Goal: Task Accomplishment & Management: Complete application form

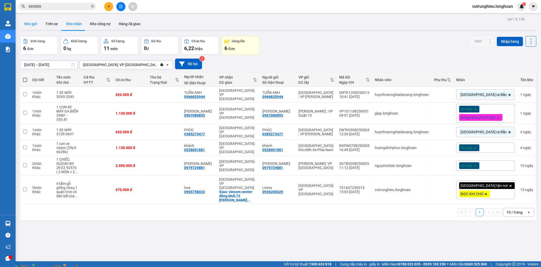
click at [28, 23] on button "Kho gửi" at bounding box center [30, 24] width 21 height 12
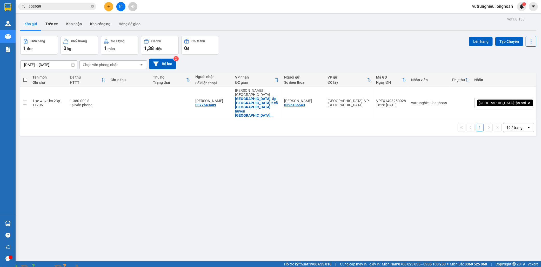
click at [110, 7] on icon "plus" at bounding box center [109, 7] width 4 height 4
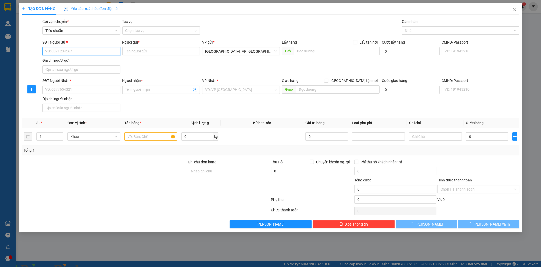
click at [82, 53] on input "SĐT Người Gửi *" at bounding box center [81, 51] width 78 height 8
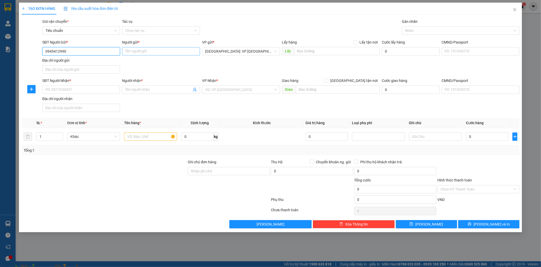
type input "0945412990"
click at [146, 53] on input "Người gửi *" at bounding box center [161, 51] width 78 height 8
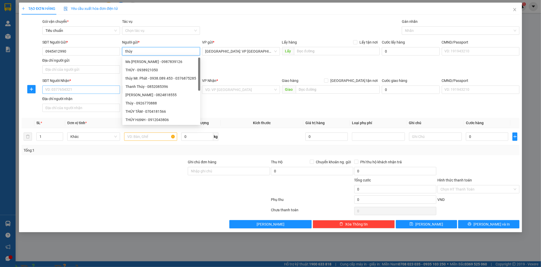
type input "thúy"
click at [58, 94] on input "SĐT Người Nhận *" at bounding box center [81, 90] width 78 height 8
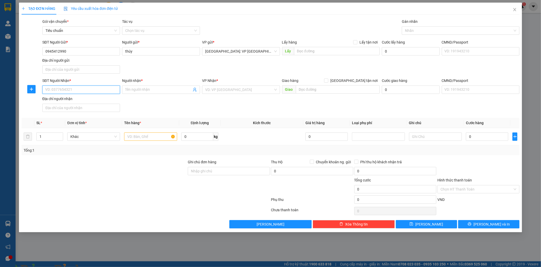
click at [59, 93] on input "SĐT Người Nhận *" at bounding box center [81, 90] width 78 height 8
type input "0986583988"
click at [140, 91] on input "Người nhận *" at bounding box center [158, 90] width 66 height 6
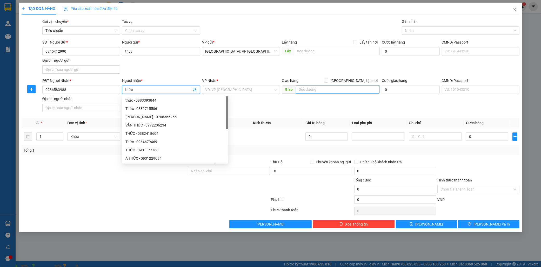
type input "thức"
click at [315, 91] on input "text" at bounding box center [338, 89] width 84 height 8
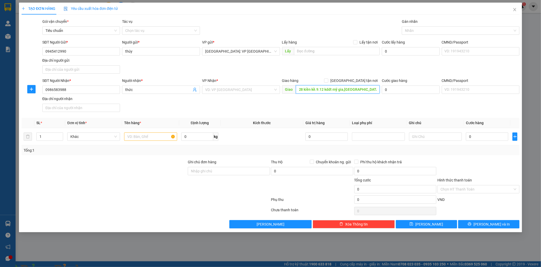
scroll to position [0, 0]
type input "28 kiền kề.9.12 kddt mỹ gia,vĩnh thái,nha trang"
click at [236, 92] on input "search" at bounding box center [239, 90] width 68 height 8
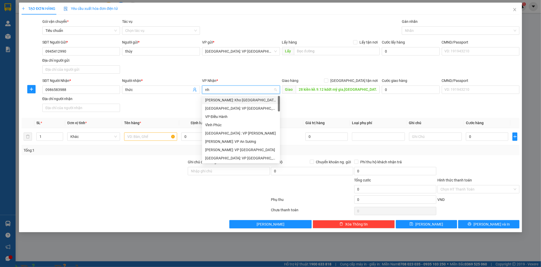
type input "nha"
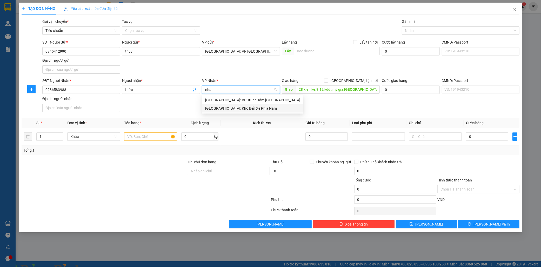
click at [233, 108] on div "[GEOGRAPHIC_DATA]: Kho Bến Xe Phía Nam" at bounding box center [252, 109] width 95 height 6
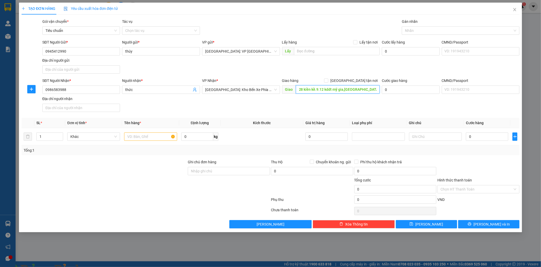
click at [305, 90] on input "28 kiền kề.9.12 kddt mỹ gia,vĩnh thái,nha trang" at bounding box center [338, 89] width 84 height 8
click at [306, 90] on input "28 kiền kề.9.12 kddt mỹ gia,vĩnh thái,nha trang" at bounding box center [338, 89] width 84 height 8
click at [318, 91] on input "28 klền kề.9.12 kddt mỹ gia,vĩnh thái,nha trang" at bounding box center [338, 89] width 84 height 8
click at [328, 91] on input "28 klền kề.8.12 kddt mỹ gia,vĩnh thái,nha trang" at bounding box center [338, 89] width 84 height 8
type input "28 klền kề.8.12 kdt mỹ gia,vĩnh thái,nha trang"
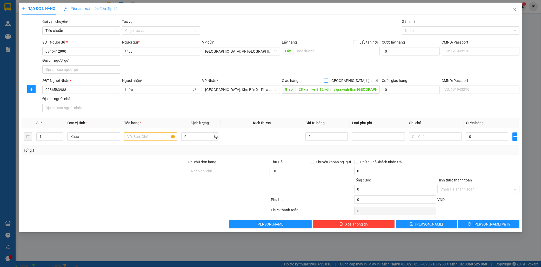
click at [328, 81] on input "[GEOGRAPHIC_DATA] tận nơi" at bounding box center [326, 81] width 4 height 4
checkbox input "true"
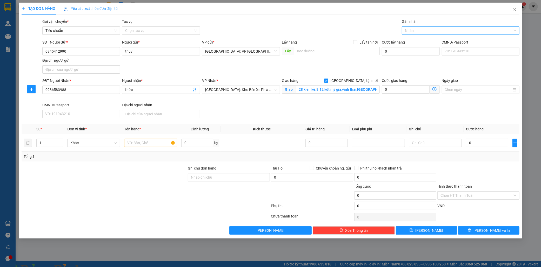
click at [415, 31] on div at bounding box center [458, 31] width 110 height 6
type input "gi"
click at [96, 267] on span at bounding box center [89, 270] width 12 height 5
click at [422, 29] on div at bounding box center [458, 31] width 110 height 6
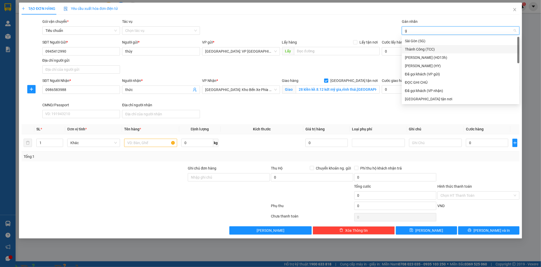
type input "gi"
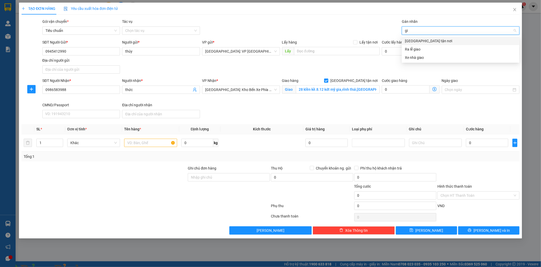
click at [424, 40] on div "[GEOGRAPHIC_DATA] tận nơi" at bounding box center [460, 41] width 111 height 6
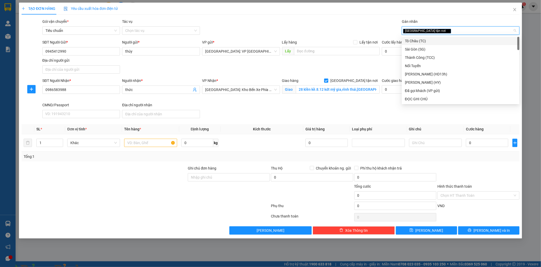
click at [96, 267] on img at bounding box center [93, 270] width 3 height 3
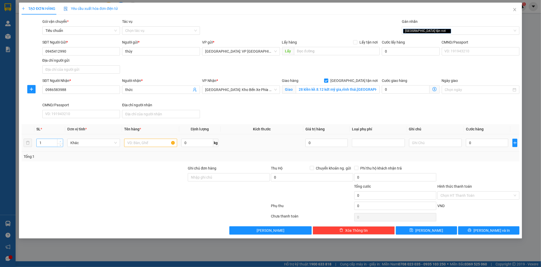
type input "2"
click at [60, 140] on span "up" at bounding box center [60, 141] width 3 height 3
click at [135, 144] on input "text" at bounding box center [150, 143] width 53 height 8
type input "2 kien giấy"
click at [483, 144] on input "0" at bounding box center [487, 143] width 42 height 8
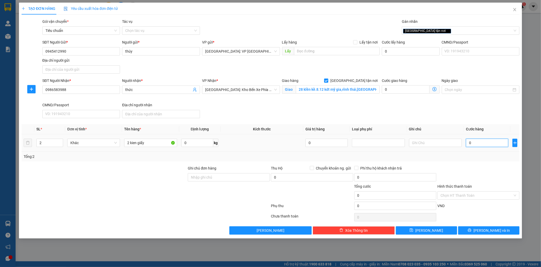
type input "1"
type input "17"
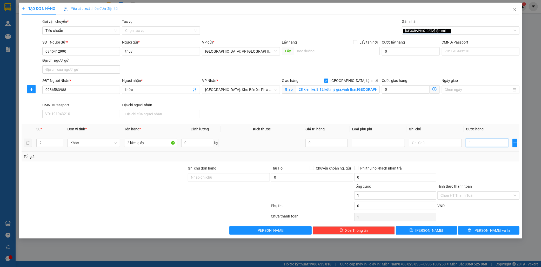
type input "17"
type input "170"
type input "1.700"
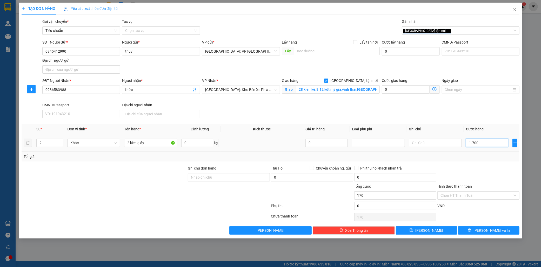
type input "1.700"
type input "17.000"
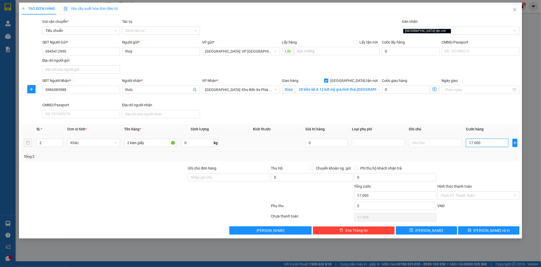
type input "170.000"
click at [496, 230] on span "Lưu và In" at bounding box center [491, 231] width 36 height 6
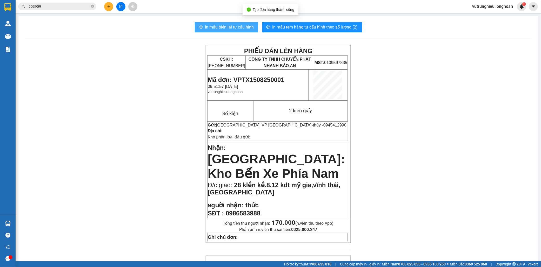
click at [210, 25] on span "In mẫu biên lai tự cấu hình" at bounding box center [229, 27] width 49 height 6
click at [315, 25] on span "In mẫu tem hàng tự cấu hình theo số lượng (2)" at bounding box center [314, 27] width 85 height 6
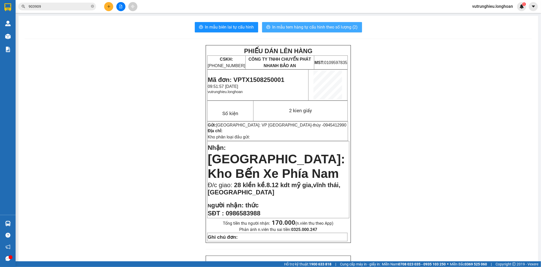
click at [306, 26] on span "In mẫu tem hàng tự cấu hình theo số lượng (2)" at bounding box center [314, 27] width 85 height 6
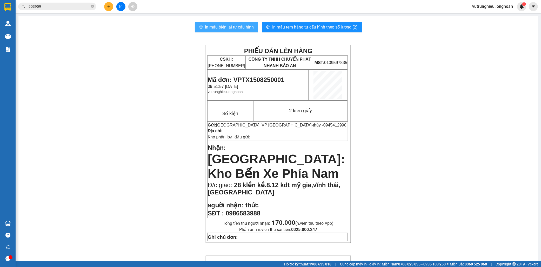
click at [220, 27] on span "In mẫu biên lai tự cấu hình" at bounding box center [229, 27] width 49 height 6
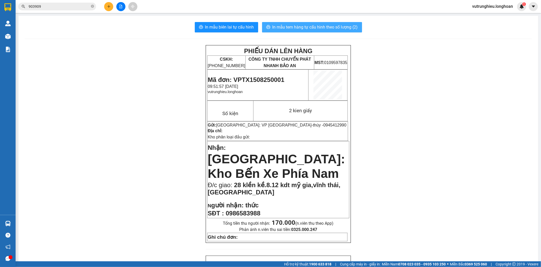
click at [309, 26] on span "In mẫu tem hàng tự cấu hình theo số lượng (2)" at bounding box center [314, 27] width 85 height 6
click at [120, 7] on icon "file-add" at bounding box center [121, 7] width 4 height 4
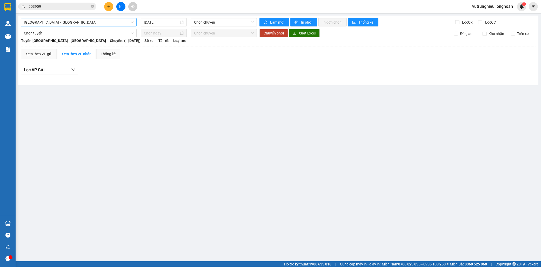
click at [94, 24] on span "Hải Phòng - Hà Nội" at bounding box center [79, 22] width 110 height 8
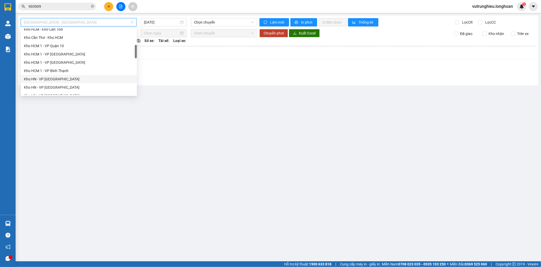
scroll to position [144, 0]
click at [54, 72] on div "VP Thanh Xuân - Kho HN" at bounding box center [79, 72] width 110 height 6
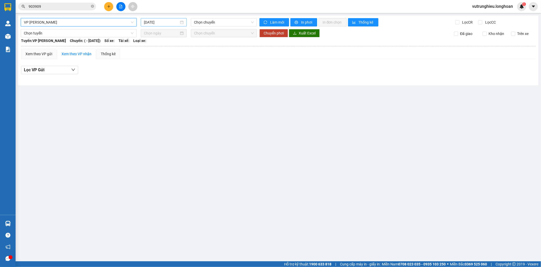
click at [146, 22] on input "15/08/2025" at bounding box center [161, 22] width 35 height 6
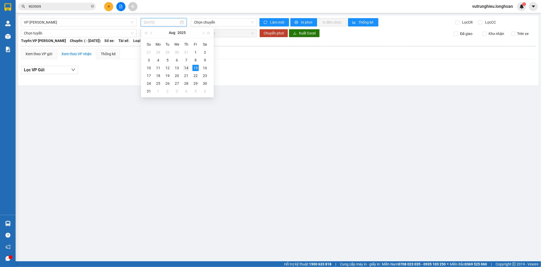
click at [187, 68] on div "14" at bounding box center [186, 68] width 6 height 6
type input "14/08/2025"
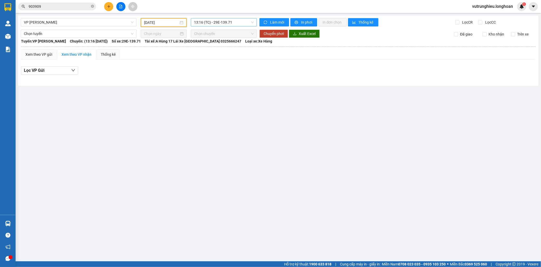
click at [212, 22] on span "13:16 (TC) - 29E-139.71" at bounding box center [224, 22] width 60 height 8
click at [211, 51] on div "19:15 (TC) - 29E-139.71" at bounding box center [214, 49] width 41 height 6
click at [78, 21] on span "VP Thanh Xuân - Kho HN" at bounding box center [79, 22] width 110 height 8
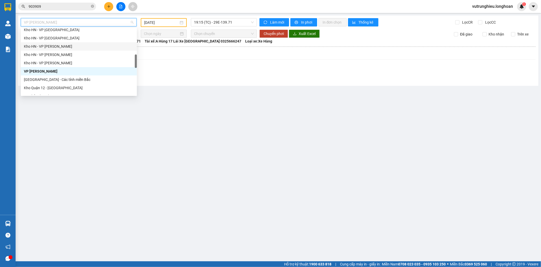
click at [61, 47] on div "Kho HN - VP Thanh Xuân" at bounding box center [79, 47] width 110 height 6
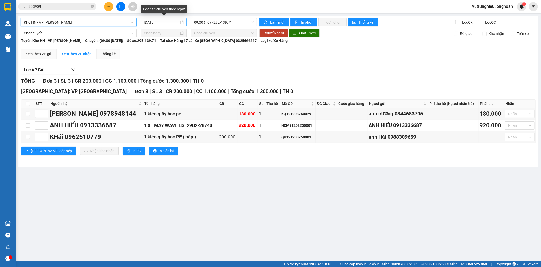
click at [146, 22] on input "15/08/2025" at bounding box center [161, 22] width 35 height 6
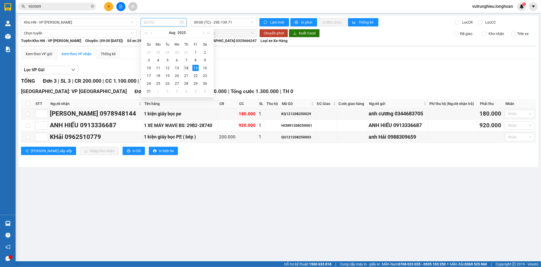
click at [187, 67] on div "14" at bounding box center [186, 68] width 6 height 6
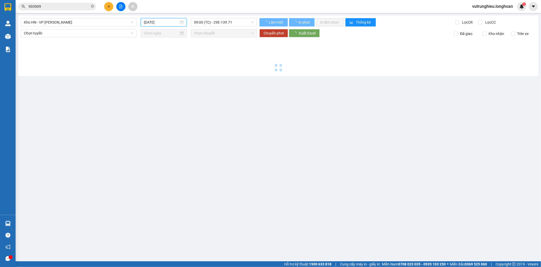
type input "14/08/2025"
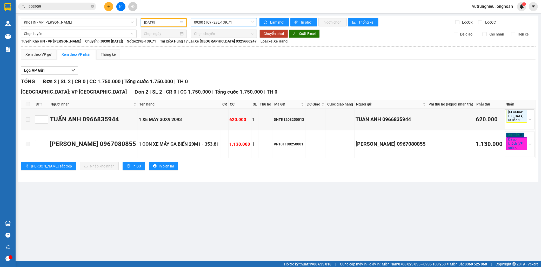
click at [209, 22] on span "09:00 (TC) - 29E-139.71" at bounding box center [224, 22] width 60 height 8
click at [211, 49] on div "15:00 (TC) - 29E-139.71" at bounding box center [214, 49] width 41 height 6
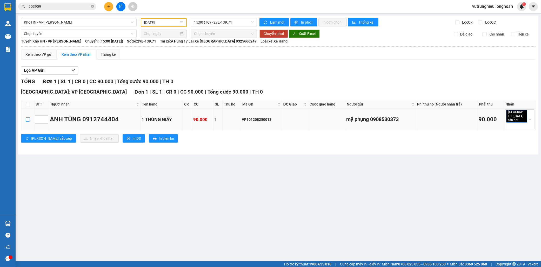
click at [26, 118] on input "checkbox" at bounding box center [28, 120] width 4 height 4
checkbox input "true"
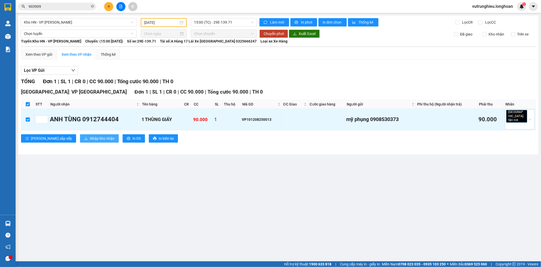
click at [90, 136] on span "Nhập kho nhận" at bounding box center [102, 139] width 25 height 6
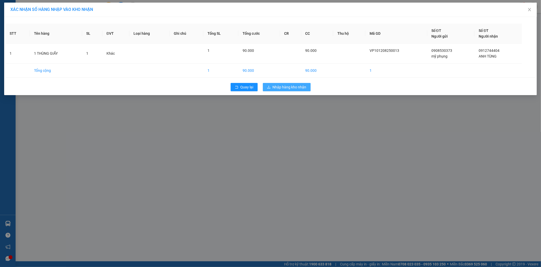
click at [292, 87] on span "Nhập hàng kho nhận" at bounding box center [290, 87] width 34 height 6
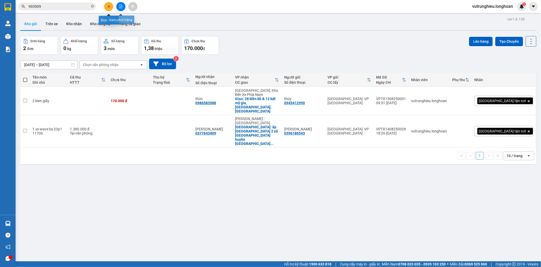
click at [121, 7] on icon "file-add" at bounding box center [121, 7] width 4 height 4
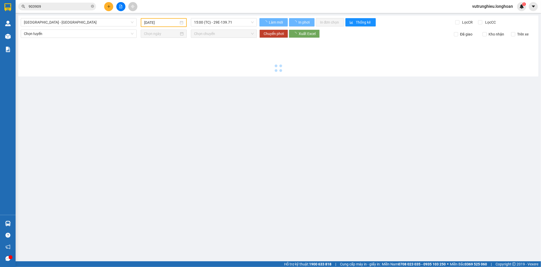
type input "15/08/2025"
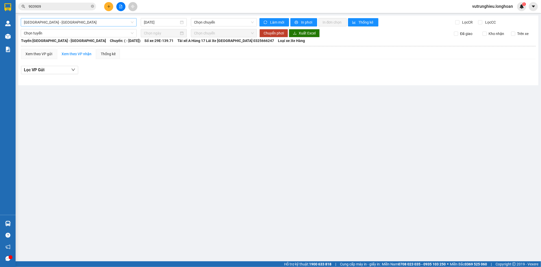
click at [75, 24] on span "Hải Phòng - Hà Nội" at bounding box center [79, 22] width 110 height 8
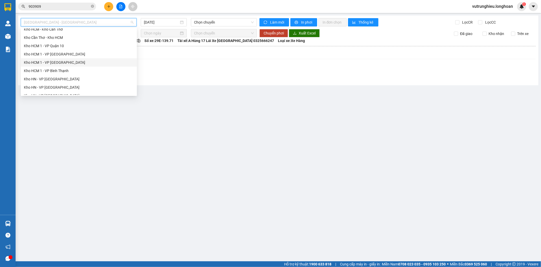
scroll to position [144, 0]
click at [61, 46] on div "Kho HN - VP Thanh Xuân" at bounding box center [79, 47] width 110 height 6
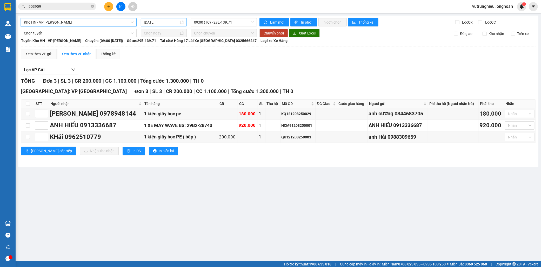
click at [146, 22] on input "15/08/2025" at bounding box center [161, 22] width 35 height 6
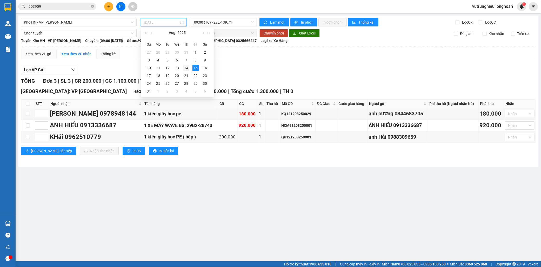
click at [185, 68] on div "14" at bounding box center [186, 68] width 6 height 6
type input "14/08/2025"
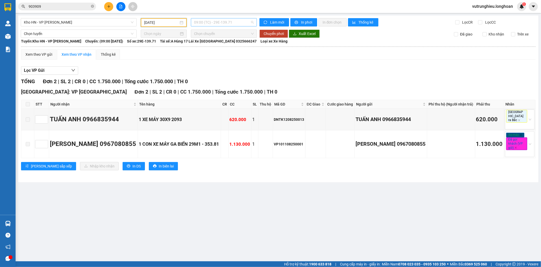
click at [209, 23] on span "09:00 (TC) - 29E-139.71" at bounding box center [224, 22] width 60 height 8
click at [214, 50] on div "15:00 (TC) - 29E-139.71" at bounding box center [214, 49] width 41 height 6
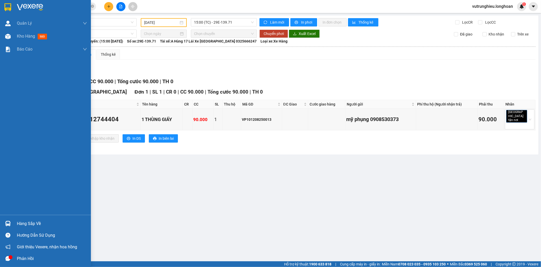
click at [7, 8] on img at bounding box center [7, 7] width 7 height 8
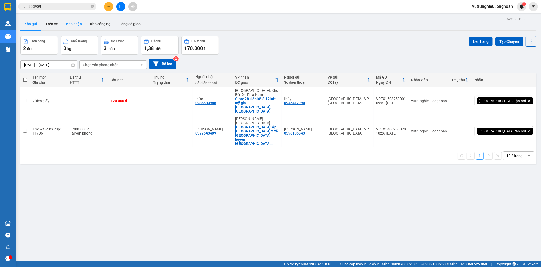
click at [69, 25] on button "Kho nhận" at bounding box center [74, 24] width 24 height 12
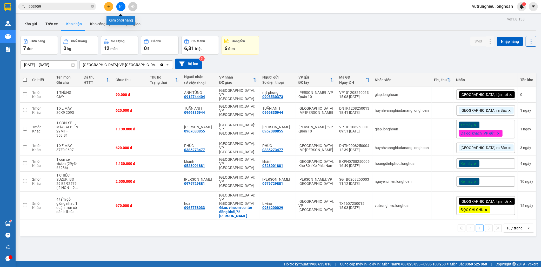
click at [119, 8] on icon "file-add" at bounding box center [121, 7] width 4 height 4
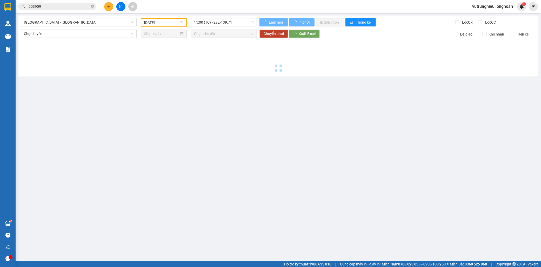
type input "15/08/2025"
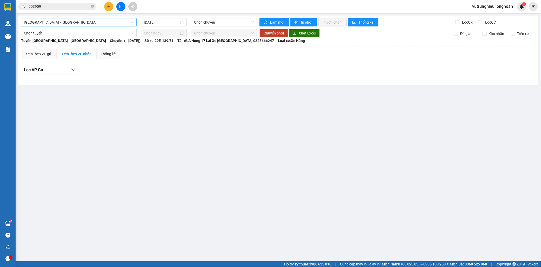
click at [68, 21] on span "Hải Phòng - Hà Nội" at bounding box center [79, 22] width 110 height 8
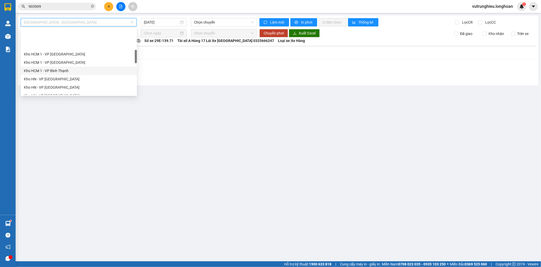
scroll to position [115, 0]
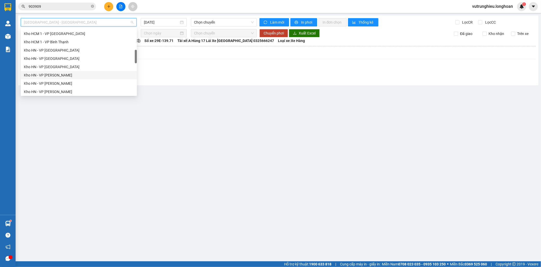
click at [62, 73] on div "Kho HN - VP Thanh Xuân" at bounding box center [79, 75] width 110 height 6
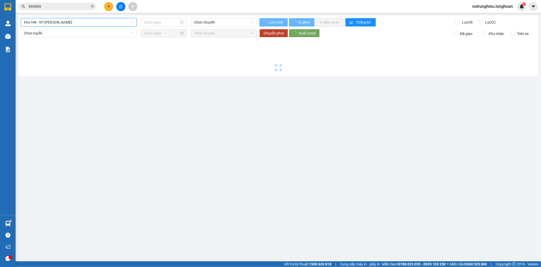
type input "15/08/2025"
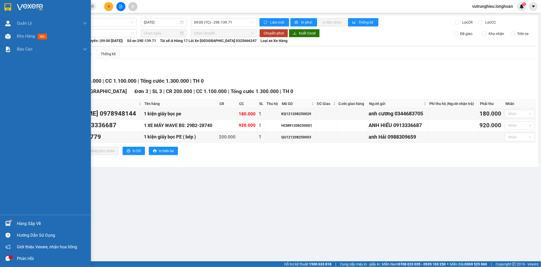
click at [6, 7] on img at bounding box center [7, 7] width 7 height 8
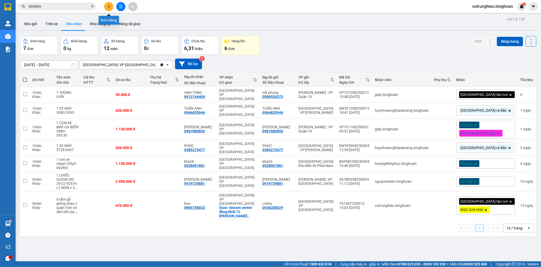
click at [108, 5] on icon "plus" at bounding box center [109, 7] width 4 height 4
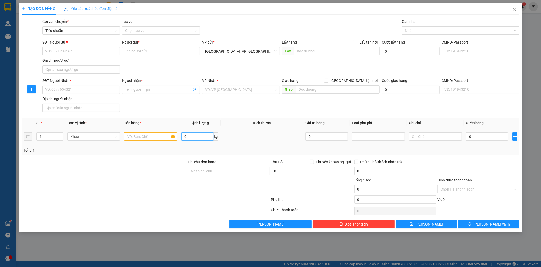
click at [191, 137] on input "0" at bounding box center [197, 137] width 32 height 8
type input "155"
click at [59, 133] on span "Increase Value" at bounding box center [60, 135] width 6 height 5
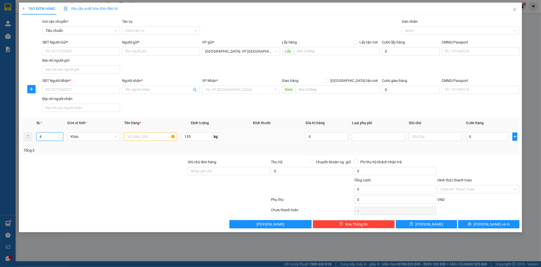
click at [59, 133] on span "Increase Value" at bounding box center [60, 135] width 6 height 5
type input "6"
click at [59, 133] on span "Increase Value" at bounding box center [60, 135] width 6 height 5
click at [133, 136] on input "text" at bounding box center [150, 137] width 53 height 8
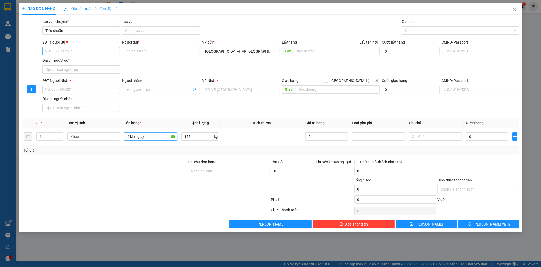
type input "6 kien giay"
click at [73, 51] on input "SĐT Người Gửi *" at bounding box center [81, 51] width 78 height 8
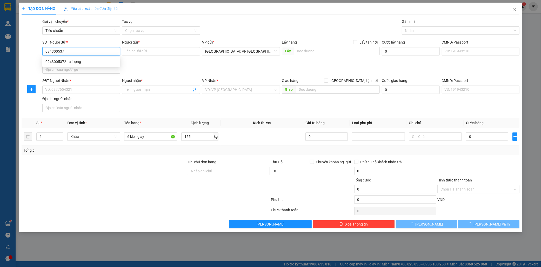
type input "0943005372"
click at [76, 61] on div "0943005372 - a lượng" at bounding box center [81, 62] width 72 height 6
type input "a lượng"
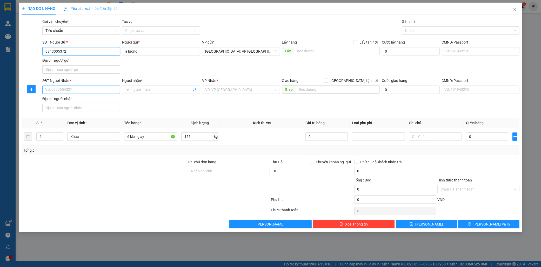
type input "0943005372"
click at [80, 90] on input "SĐT Người Nhận *" at bounding box center [81, 90] width 78 height 8
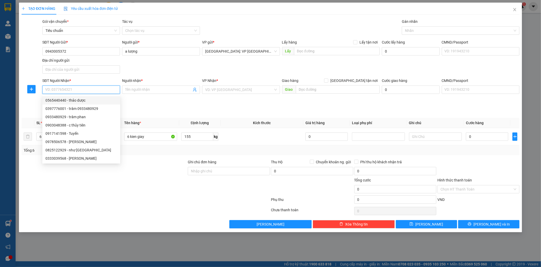
click at [83, 102] on div "0565440440 - thảo dược" at bounding box center [81, 101] width 72 height 6
type input "0565440440"
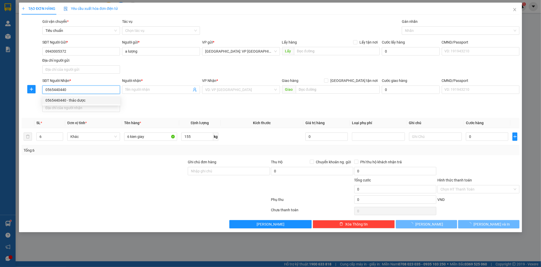
type input "thảo dược"
checkbox input "true"
type input "lô 25/27 duong phan đình phùng,p cẩm thượng,tp hải dương"
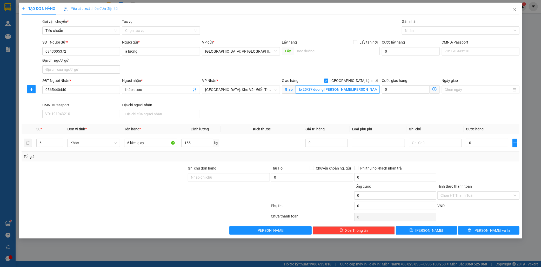
click at [362, 91] on input "lô 25/27 duong phan đình phùng,p cẩm thượng,tp hải dương" at bounding box center [338, 89] width 84 height 8
click at [416, 31] on div at bounding box center [458, 31] width 110 height 6
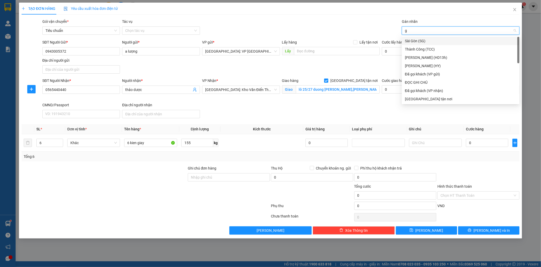
type input "gi"
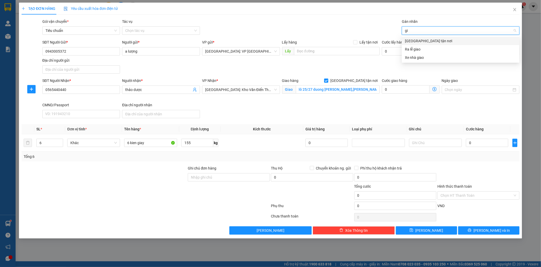
click at [415, 42] on div "[GEOGRAPHIC_DATA] tận nơi" at bounding box center [460, 41] width 111 height 6
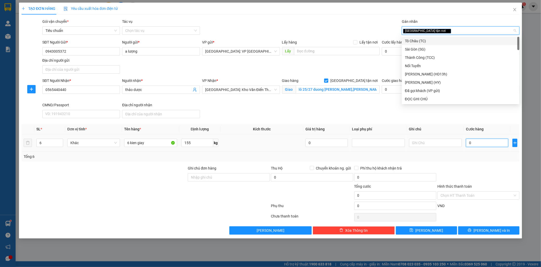
click at [483, 140] on input "0" at bounding box center [487, 143] width 42 height 8
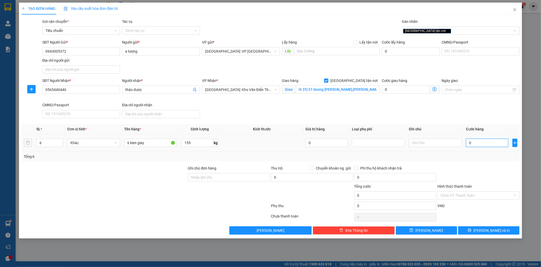
type input "2"
type input "0"
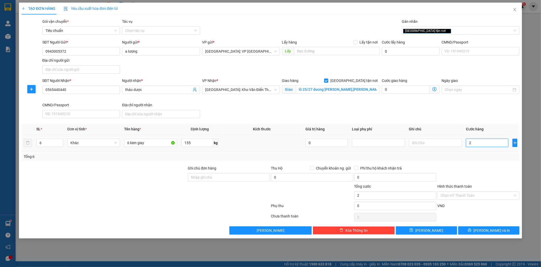
type input "0"
type input "03"
type input "3"
type input "036"
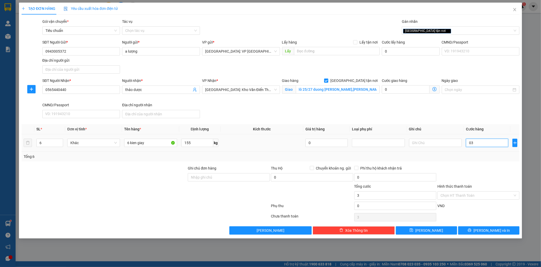
type input "36"
type input "0.360"
type input "360"
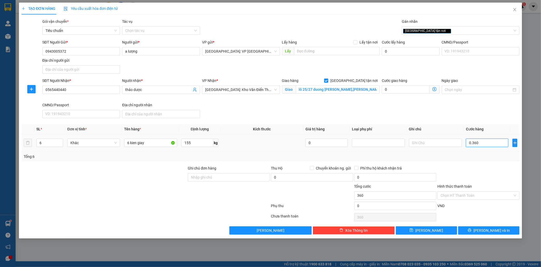
type input "03.600"
type input "3.600"
type input "036.000"
type input "36.000"
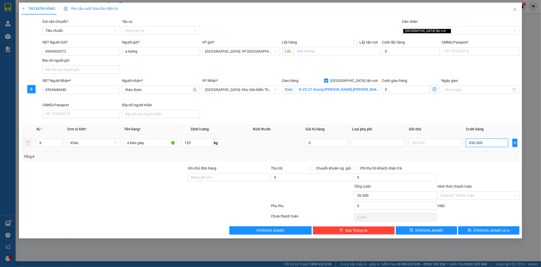
type input "36.000"
type input "0.360.000"
type input "360.000"
type input "03.600.000"
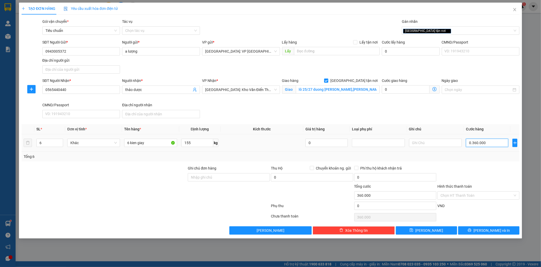
type input "3.600.000"
type input "0.360.000"
type input "360.000"
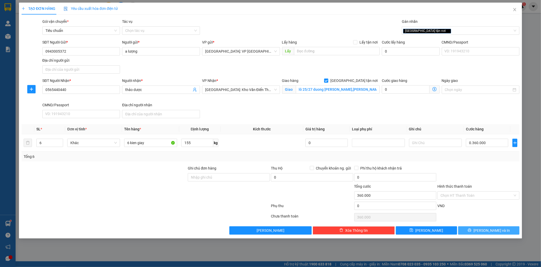
type input "360.000"
click at [493, 230] on span "Lưu và In" at bounding box center [491, 231] width 36 height 6
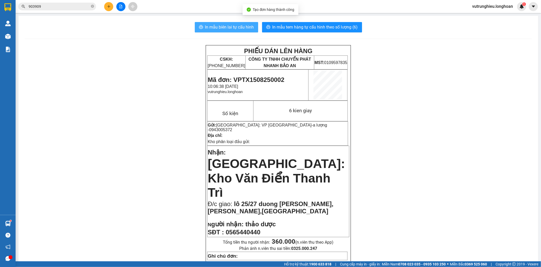
click at [221, 25] on span "In mẫu biên lai tự cấu hình" at bounding box center [229, 27] width 49 height 6
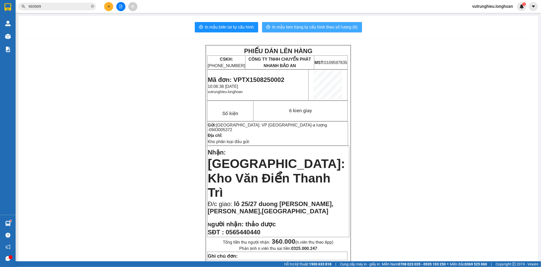
click at [319, 23] on button "In mẫu tem hàng tự cấu hình theo số lượng (6)" at bounding box center [312, 27] width 100 height 10
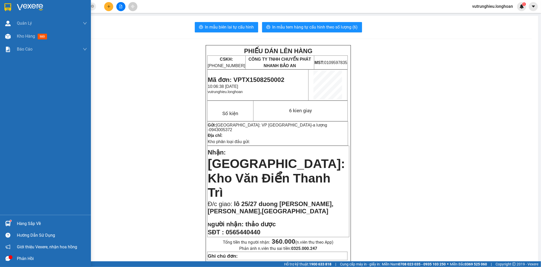
click at [4, 9] on img at bounding box center [7, 7] width 7 height 8
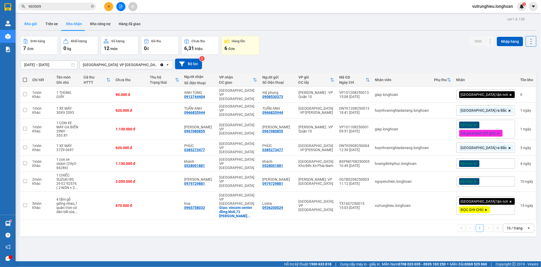
click at [36, 23] on button "Kho gửi" at bounding box center [30, 24] width 21 height 12
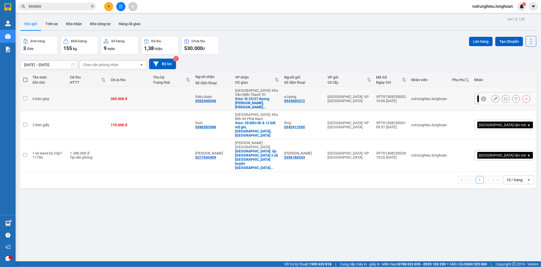
click at [406, 95] on div "VPTX1508250002" at bounding box center [391, 97] width 30 height 4
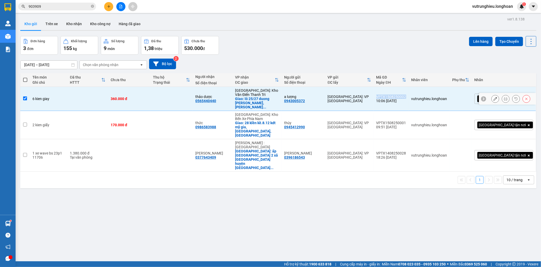
click at [406, 95] on div "VPTX1508250002" at bounding box center [391, 97] width 30 height 4
checkbox input "false"
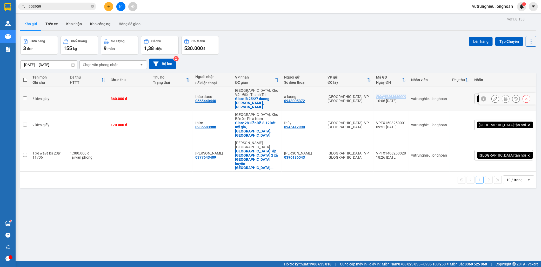
copy div "VPTX1508250002"
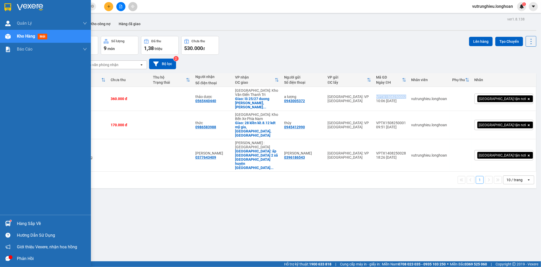
click at [7, 5] on img at bounding box center [7, 7] width 7 height 8
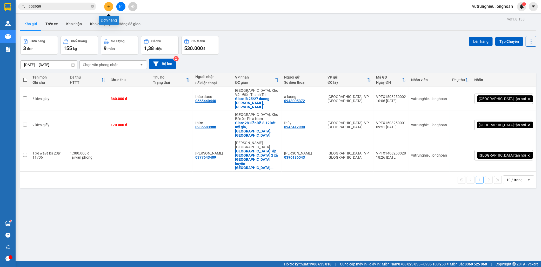
click at [107, 6] on icon "plus" at bounding box center [109, 7] width 4 height 4
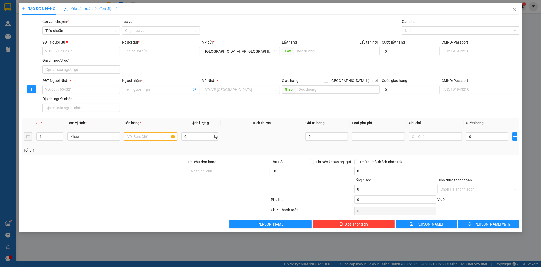
click at [138, 138] on input "text" at bounding box center [150, 137] width 53 height 8
type input "1 bao tải xanh"
click at [215, 89] on input "search" at bounding box center [239, 90] width 68 height 8
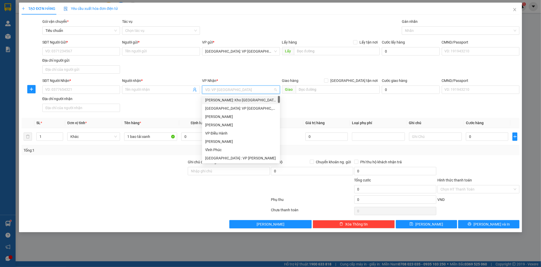
type input "d"
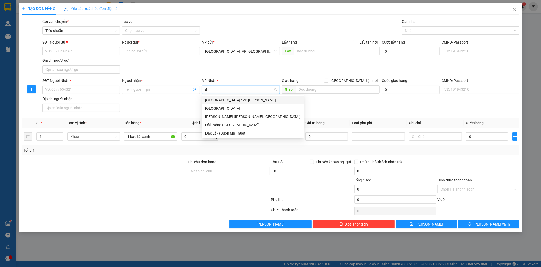
type input "đà"
click at [221, 98] on div "[GEOGRAPHIC_DATA] : VP [PERSON_NAME]" at bounding box center [253, 100] width 96 height 6
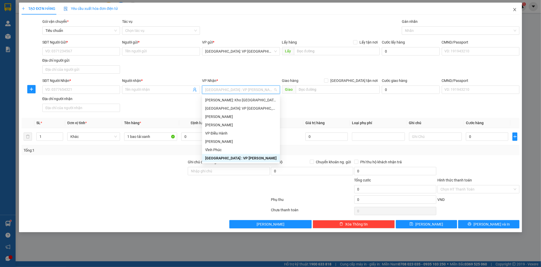
click at [513, 10] on icon "close" at bounding box center [515, 10] width 4 height 4
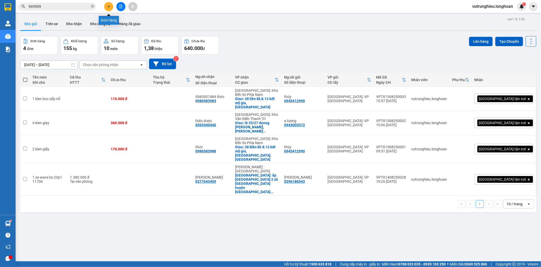
click at [108, 6] on icon "plus" at bounding box center [108, 6] width 3 height 0
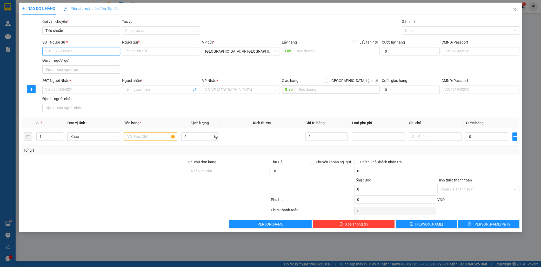
click at [69, 51] on input "SĐT Người Gửi *" at bounding box center [81, 51] width 78 height 8
paste input "0945412990"
type input "0945412990"
click at [75, 62] on div "0945412990 - thúy" at bounding box center [81, 62] width 72 height 6
type input "thúy"
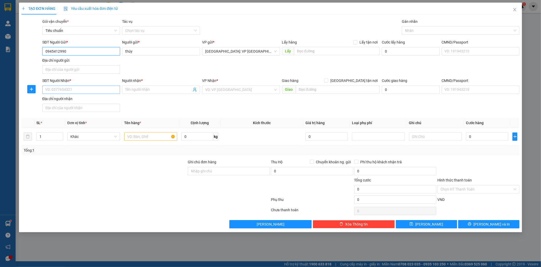
type input "0945412990"
click at [77, 88] on input "SĐT Người Nhận *" at bounding box center [81, 90] width 78 height 8
click at [76, 109] on div "0986583988 - thức" at bounding box center [81, 109] width 72 height 6
type input "0986583988"
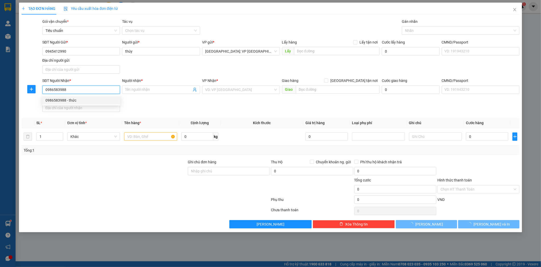
type input "thức"
checkbox input "true"
type input "28 klền kề.8.12 kdt mỹ gia,vĩnh thái,nha trang"
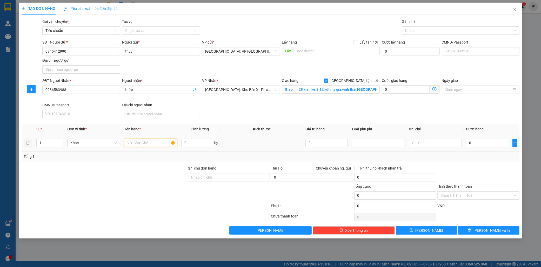
click at [140, 147] on input "text" at bounding box center [150, 143] width 53 height 8
click at [149, 144] on input "1 kien soopss nổ" at bounding box center [150, 143] width 53 height 8
type input "1 kien sop nổ"
click at [478, 144] on input "0" at bounding box center [487, 143] width 42 height 8
type input "1"
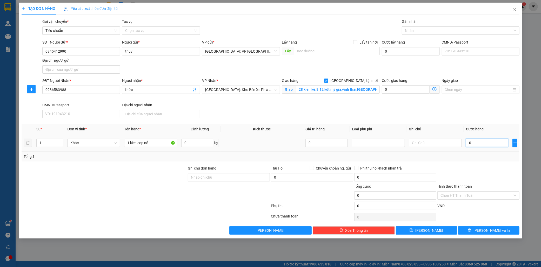
type input "1"
type input "11"
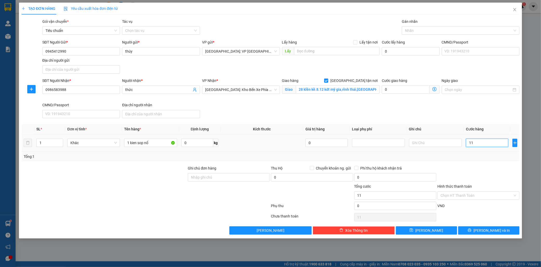
type input "110"
type input "1.100"
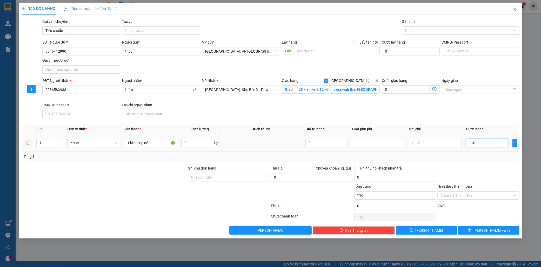
type input "1.100"
type input "11.000"
type input "110.000"
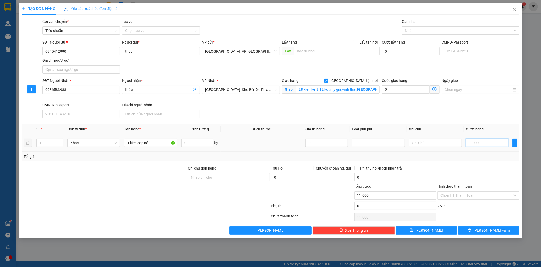
type input "110.000"
click at [419, 29] on div at bounding box center [458, 31] width 110 height 6
type input "110.000"
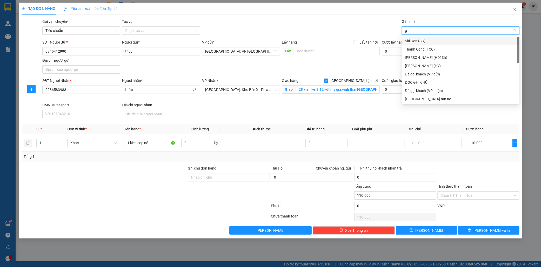
type input "gi"
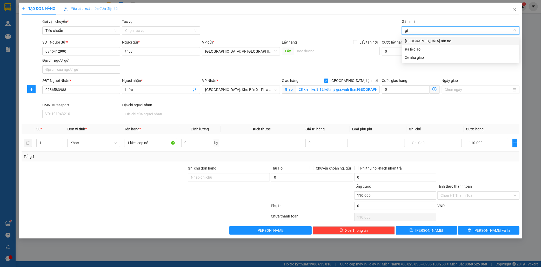
click at [420, 42] on div "[GEOGRAPHIC_DATA] tận nơi" at bounding box center [460, 41] width 111 height 6
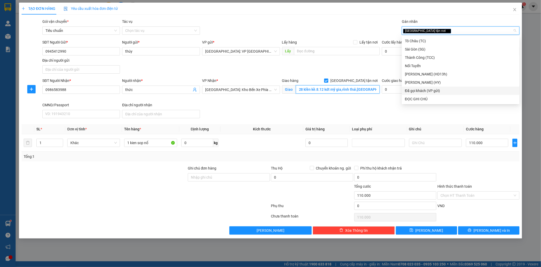
click at [307, 89] on input "28 klền kề.8.12 kdt mỹ gia,vĩnh thái,nha trang" at bounding box center [338, 89] width 84 height 8
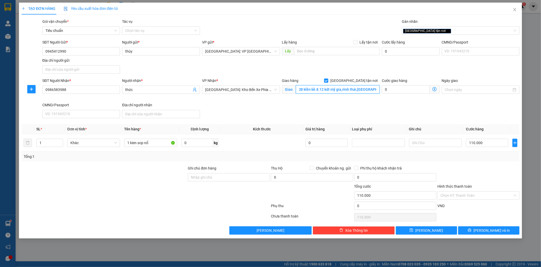
click at [307, 90] on input "28 klền kề.8.12 kdt mỹ gia,vĩnh thái,nha trang" at bounding box center [338, 89] width 84 height 8
type input "28 liền kề.8.12 kdt mỹ gia,[GEOGRAPHIC_DATA],[GEOGRAPHIC_DATA]"
click at [490, 233] on span "Lưu và In" at bounding box center [491, 231] width 36 height 6
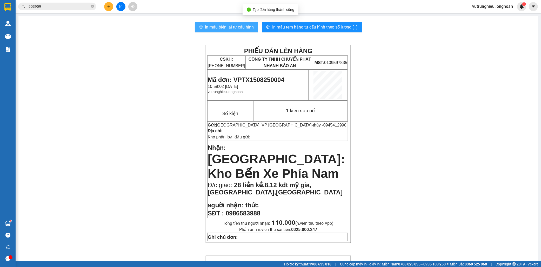
click at [238, 28] on span "In mẫu biên lai tự cấu hình" at bounding box center [229, 27] width 49 height 6
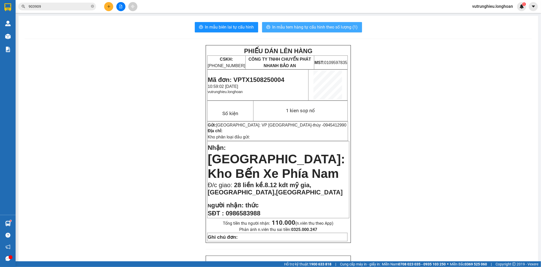
click at [325, 24] on button "In mẫu tem hàng tự cấu hình theo số lượng (1)" at bounding box center [312, 27] width 100 height 10
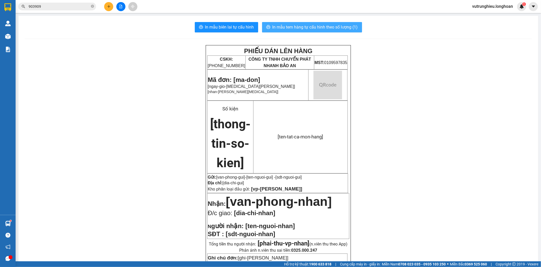
click at [325, 24] on button "In mẫu tem hàng tự cấu hình theo số lượng (1)" at bounding box center [312, 27] width 100 height 10
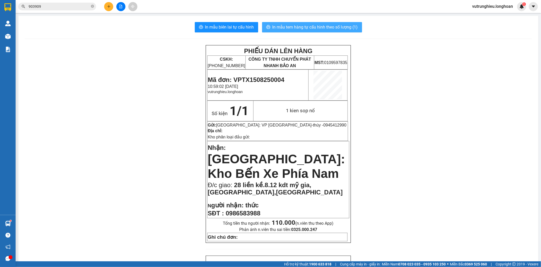
click at [326, 24] on button "In mẫu tem hàng tự cấu hình theo số lượng (1)" at bounding box center [312, 27] width 100 height 10
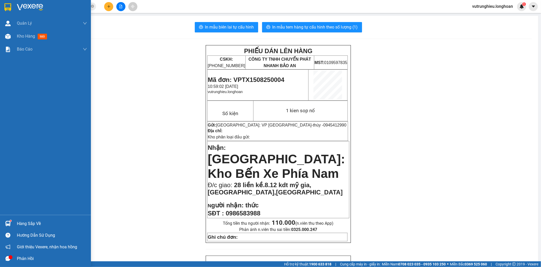
click at [5, 6] on img at bounding box center [7, 7] width 7 height 8
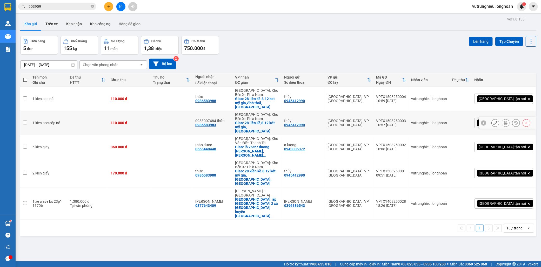
click at [525, 122] on icon at bounding box center [526, 123] width 2 height 2
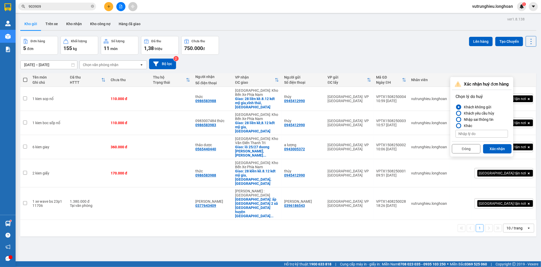
drag, startPoint x: 499, startPoint y: 147, endPoint x: 482, endPoint y: 131, distance: 23.3
click at [499, 147] on button "Xác nhận" at bounding box center [497, 148] width 29 height 9
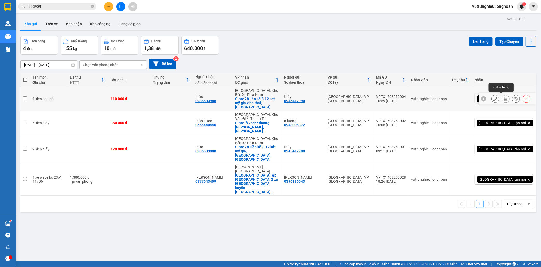
click at [504, 97] on icon at bounding box center [506, 99] width 4 height 4
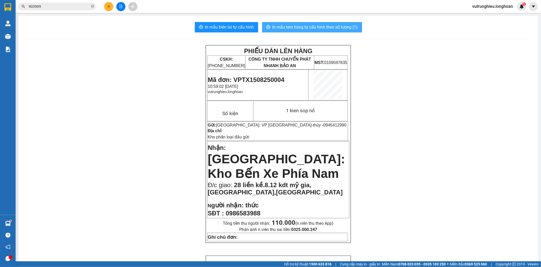
click at [310, 31] on button "In mẫu tem hàng tự cấu hình theo số lượng (1)" at bounding box center [312, 27] width 100 height 10
click at [110, 6] on icon "plus" at bounding box center [109, 7] width 4 height 4
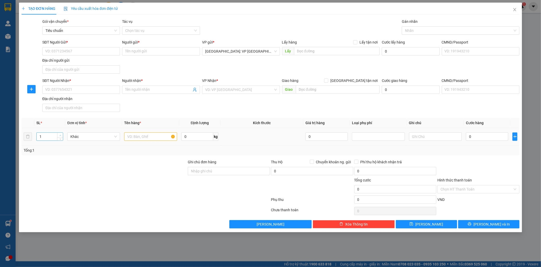
type input "2"
click at [60, 133] on span "Increase Value" at bounding box center [60, 135] width 6 height 5
click at [132, 138] on input "text" at bounding box center [150, 137] width 53 height 8
type input "1 bao tải xanh,1 kien giấy"
click at [72, 51] on input "SĐT Người Gửi *" at bounding box center [81, 51] width 78 height 8
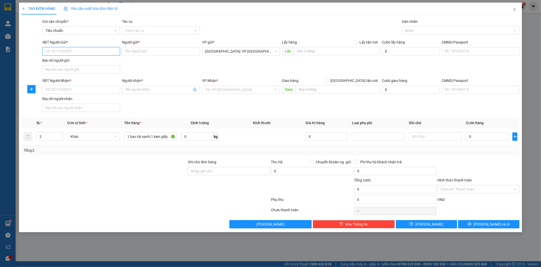
click at [72, 51] on input "SĐT Người Gửi *" at bounding box center [81, 51] width 78 height 8
type input "0973329010"
click at [74, 62] on div "0973329010 - quỳnh" at bounding box center [81, 62] width 72 height 6
type input "quỳnh"
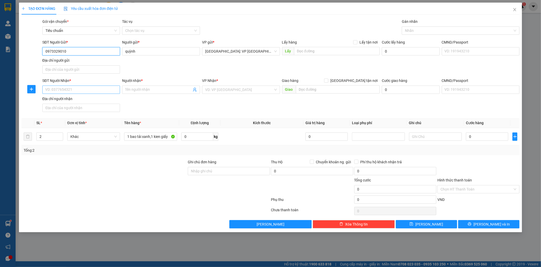
type input "0973329010"
click at [70, 92] on input "SĐT Người Nhận *" at bounding box center [81, 90] width 78 height 8
click at [73, 99] on div "0967997416 - vân" at bounding box center [81, 101] width 72 height 6
type input "0967997416"
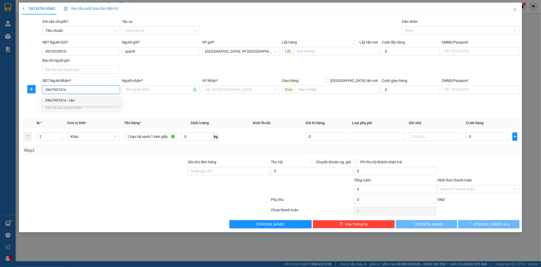
type input "vân"
checkbox input "true"
type input "số 1 như nguyệt,thuận phuoc.hải châu, đà nẵng"
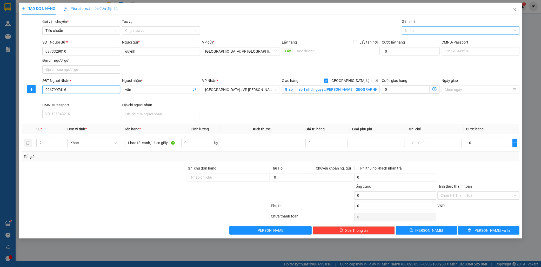
click at [429, 29] on div at bounding box center [458, 31] width 110 height 6
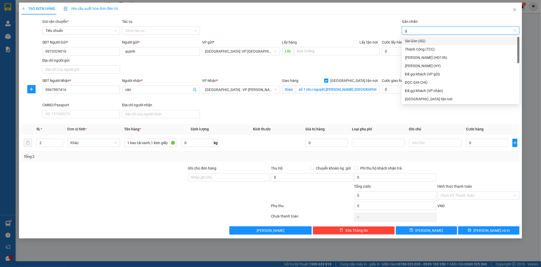
type input "gi"
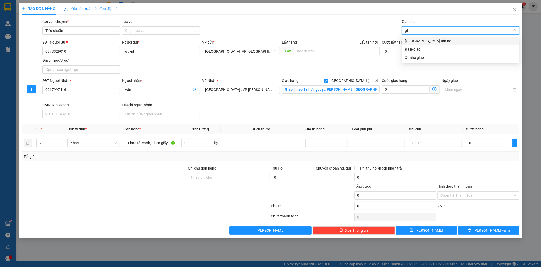
click at [428, 41] on div "[GEOGRAPHIC_DATA] tận nơi" at bounding box center [460, 41] width 111 height 6
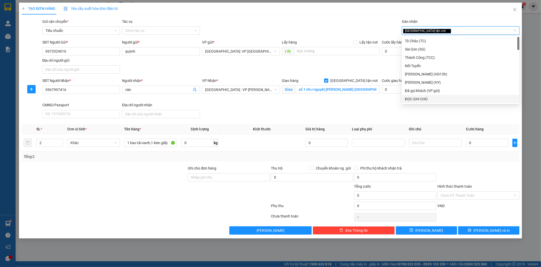
click at [494, 173] on div at bounding box center [478, 175] width 83 height 18
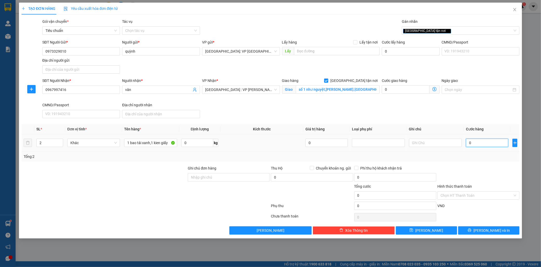
click at [482, 144] on input "0" at bounding box center [487, 143] width 42 height 8
click at [490, 144] on input "0" at bounding box center [487, 143] width 42 height 8
type input "01"
type input "1"
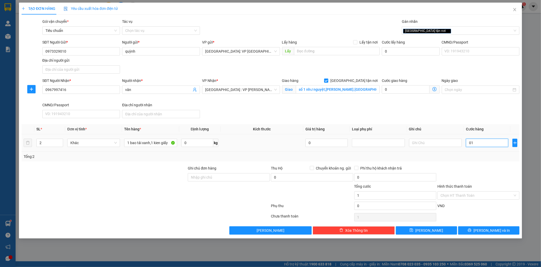
type input "018"
type input "18"
type input "0.180"
type input "180"
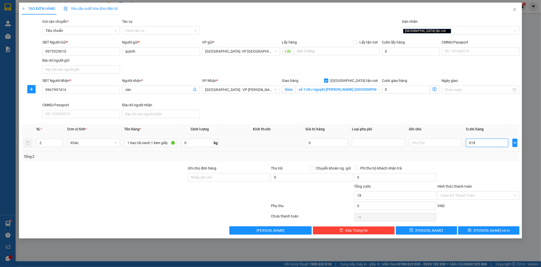
type input "180"
type input "01.800"
type input "1.800"
type input "018.000"
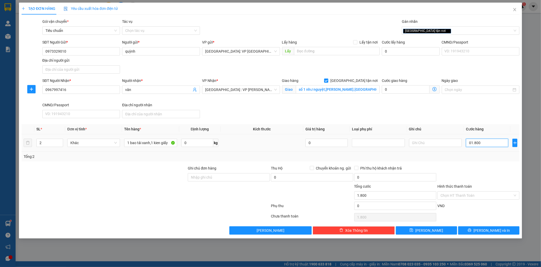
type input "18.000"
type input "0.180.000"
type input "180.000"
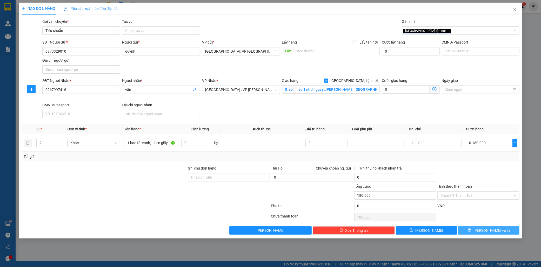
type input "180.000"
click at [489, 231] on span "Lưu và In" at bounding box center [491, 231] width 36 height 6
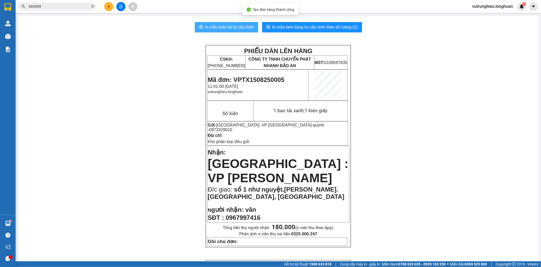
click at [219, 28] on span "In mẫu biên lai tự cấu hình" at bounding box center [229, 27] width 49 height 6
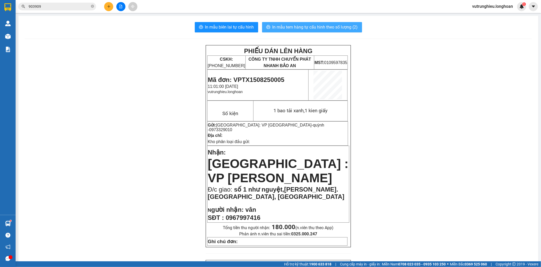
click at [320, 26] on span "In mẫu tem hàng tự cấu hình theo số lượng (2)" at bounding box center [314, 27] width 85 height 6
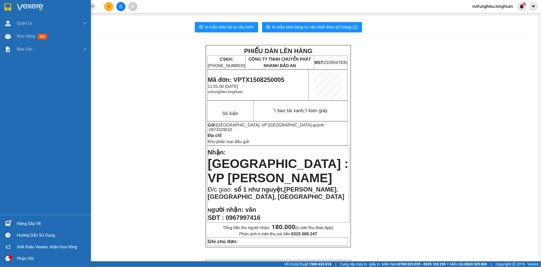
click at [6, 6] on img at bounding box center [7, 7] width 7 height 8
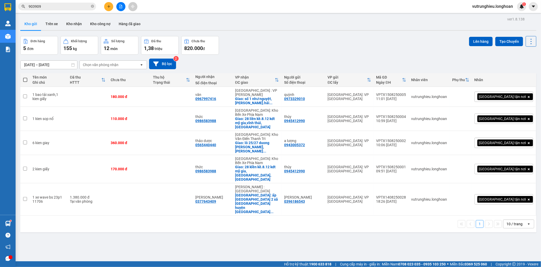
click at [107, 5] on icon "plus" at bounding box center [109, 7] width 4 height 4
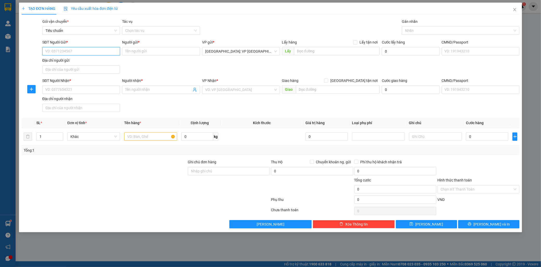
click at [71, 53] on input "SĐT Người Gửi *" at bounding box center [81, 51] width 78 height 8
click at [79, 55] on input "SĐT Người Gửi *" at bounding box center [81, 51] width 78 height 8
type input "0945412990"
click at [75, 63] on div "0945412990 - thúy" at bounding box center [81, 62] width 72 height 6
type input "thúy"
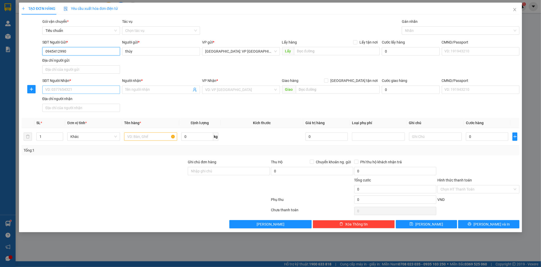
type input "0945412990"
click at [62, 91] on input "SĐT Người Nhận *" at bounding box center [81, 90] width 78 height 8
click at [70, 101] on div "0986583988 - thức" at bounding box center [81, 101] width 72 height 6
type input "0986583988"
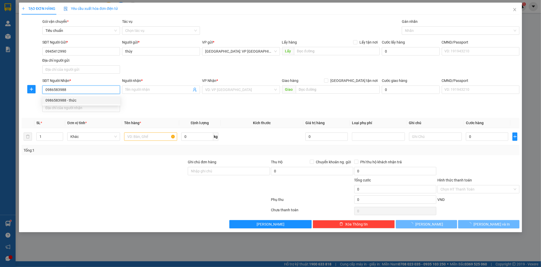
type input "thức"
checkbox input "true"
type input "28 liền kề.8.12 kdt mỹ gia,[GEOGRAPHIC_DATA],[GEOGRAPHIC_DATA]"
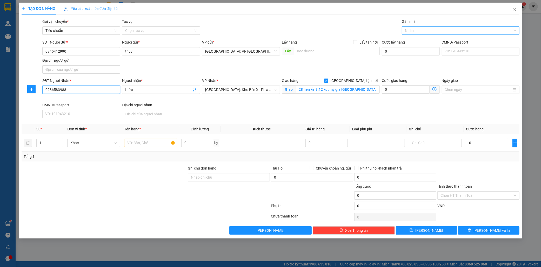
click at [420, 32] on div at bounding box center [458, 31] width 110 height 6
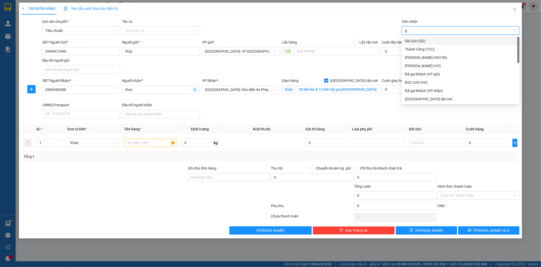
type input "gi"
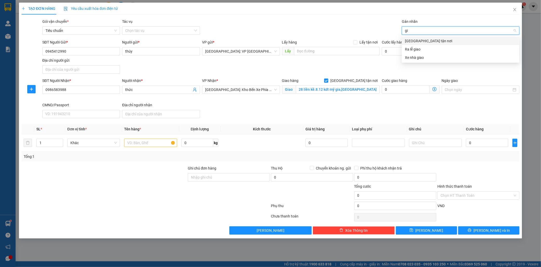
click at [419, 41] on div "[GEOGRAPHIC_DATA] tận nơi" at bounding box center [460, 41] width 111 height 6
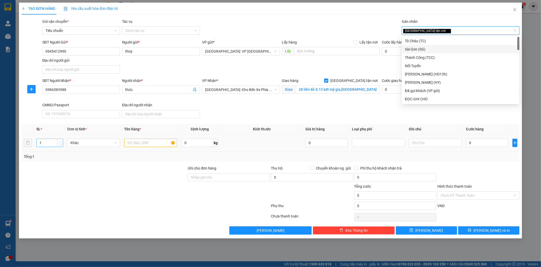
click at [59, 140] on span "up" at bounding box center [60, 141] width 3 height 3
type input "2"
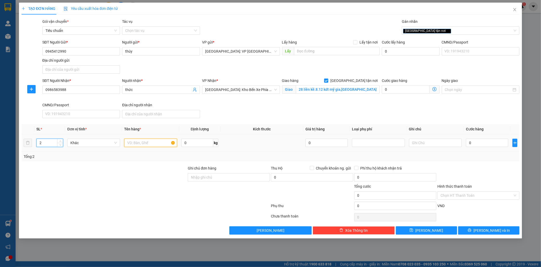
click at [126, 143] on input "text" at bounding box center [150, 143] width 53 height 8
type input "2 kien giấy"
click at [479, 144] on input "0" at bounding box center [487, 143] width 42 height 8
type input "1"
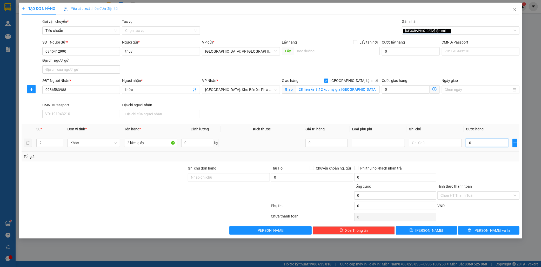
type input "1"
type input "16"
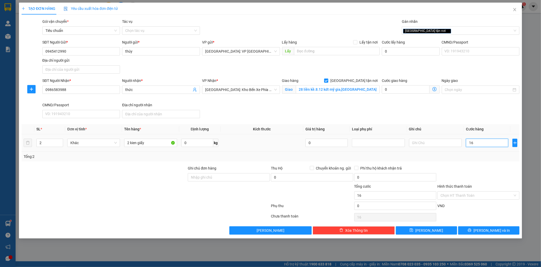
type input "165"
type input "1.650"
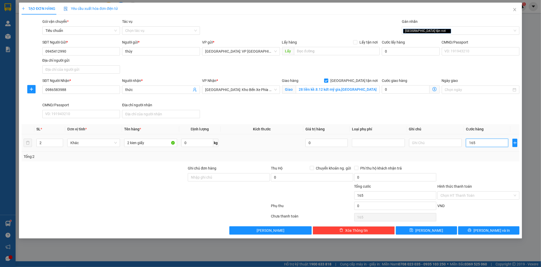
type input "1.650"
type input "16.500"
type input "165.000"
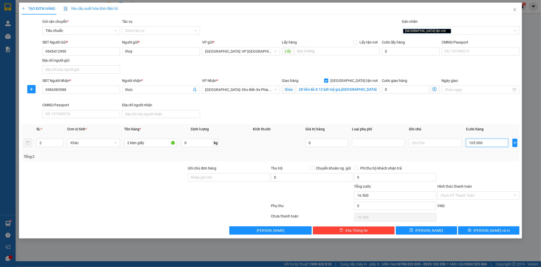
type input "165.000"
type input "1.650.000"
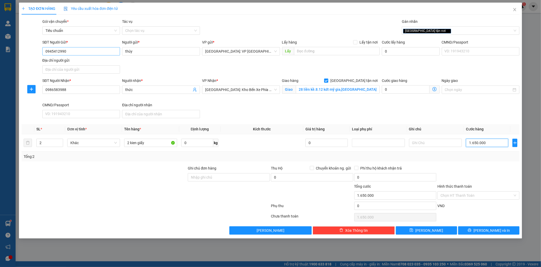
type input "1.650.000"
click at [54, 52] on input "0945412990" at bounding box center [81, 51] width 78 height 8
click at [83, 51] on input "0945412990" at bounding box center [81, 51] width 78 height 8
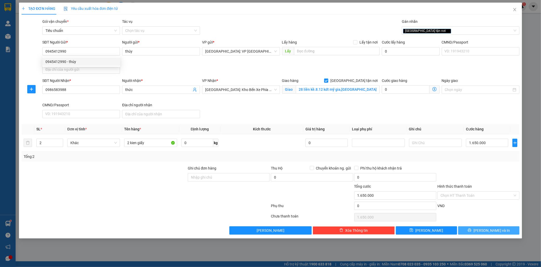
click at [492, 233] on span "Lưu và In" at bounding box center [491, 231] width 36 height 6
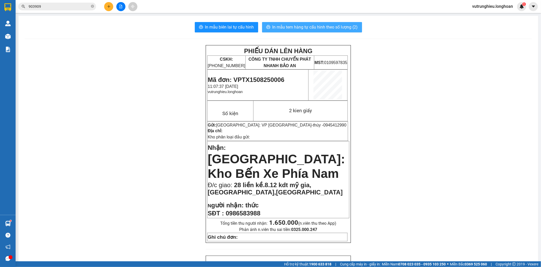
click at [301, 26] on span "In mẫu tem hàng tự cấu hình theo số lượng (2)" at bounding box center [314, 27] width 85 height 6
click at [106, 7] on button at bounding box center [108, 6] width 9 height 9
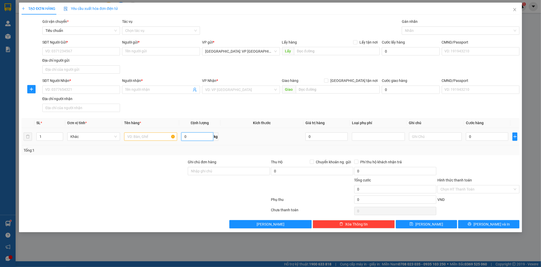
click at [193, 139] on input "0" at bounding box center [197, 137] width 32 height 8
type input "156"
click at [60, 135] on icon "up" at bounding box center [60, 136] width 2 height 2
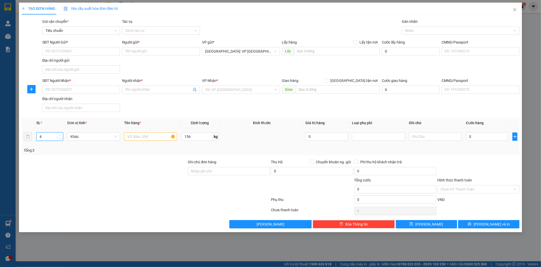
click at [60, 134] on span "up" at bounding box center [60, 135] width 3 height 3
click at [60, 135] on icon "up" at bounding box center [60, 136] width 2 height 2
type input "6"
click at [60, 135] on icon "up" at bounding box center [60, 136] width 2 height 2
click at [132, 139] on input "text" at bounding box center [150, 137] width 53 height 8
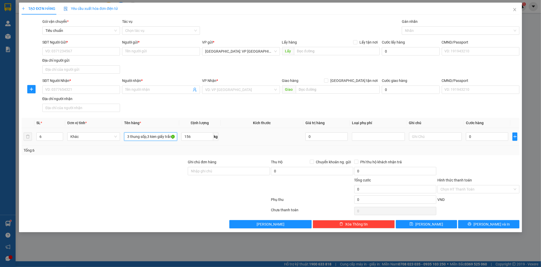
scroll to position [0, 1]
type input "3 thung sốp,3 kien giấy trắng"
click at [73, 51] on input "SĐT Người Gửi *" at bounding box center [81, 51] width 78 height 8
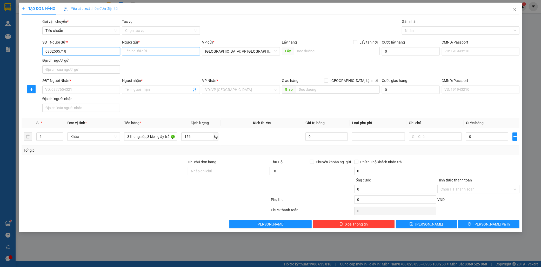
type input "0902505718"
click at [137, 51] on input "Người gửi *" at bounding box center [161, 51] width 78 height 8
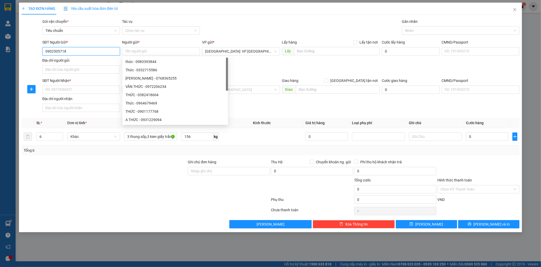
click at [81, 52] on input "0902505718" at bounding box center [81, 51] width 78 height 8
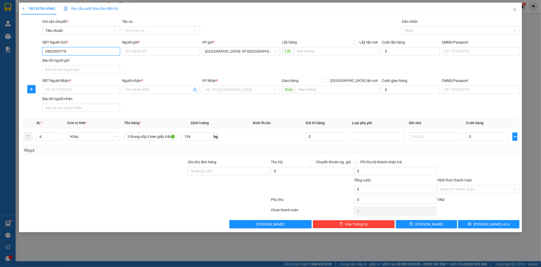
click at [59, 51] on input "0902505718" at bounding box center [81, 51] width 78 height 8
click at [70, 90] on input "SĐT Người Nhận *" at bounding box center [81, 90] width 78 height 8
paste input "0902505718"
type input "0902505718"
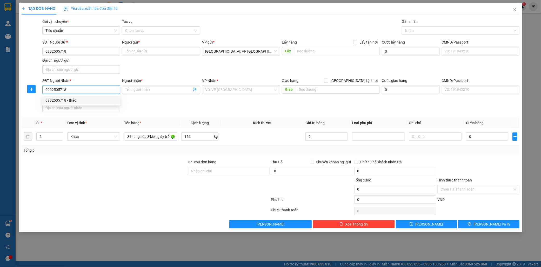
click at [74, 98] on div "0902505718 - thảo" at bounding box center [81, 101] width 72 height 6
type input "thảo"
checkbox input "true"
type input "lô e6 đường k1 kcn cát lái 2 p thạch mỹ lợi thủ đức hcm"
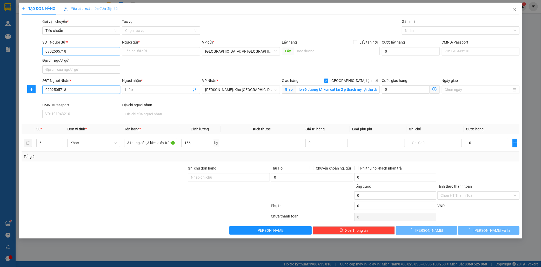
type input "0902505718"
click at [82, 52] on input "0902505718" at bounding box center [81, 51] width 78 height 8
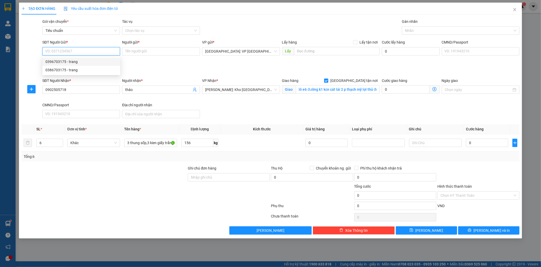
click at [78, 60] on div "0396703175 - trang" at bounding box center [81, 62] width 72 height 6
type input "0396703175"
type input "trang"
click at [239, 90] on span "Hồ Chí Minh: Kho Thủ Đức & Quận 9" at bounding box center [241, 90] width 72 height 8
type input "0396703175"
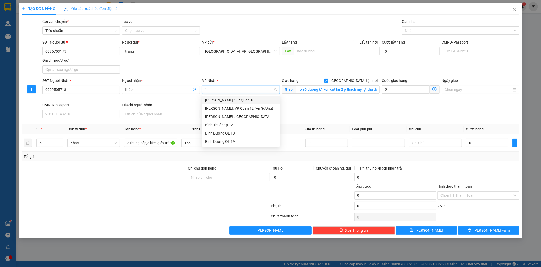
type input "12"
click at [240, 109] on div "[PERSON_NAME] : [GEOGRAPHIC_DATA]" at bounding box center [241, 109] width 72 height 6
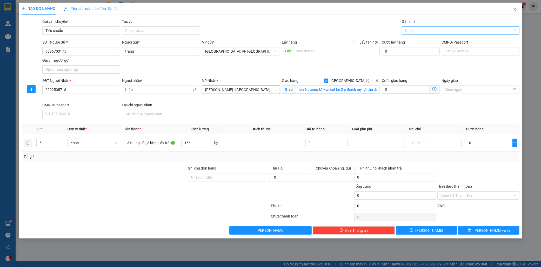
click at [424, 32] on div at bounding box center [458, 31] width 110 height 6
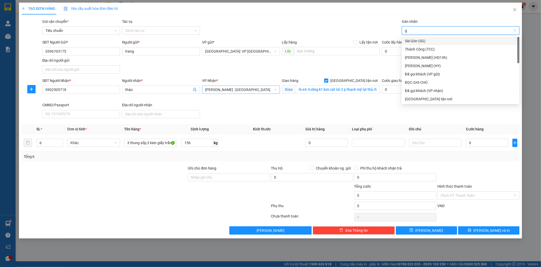
type input "gi"
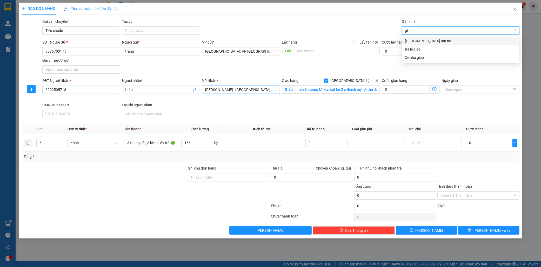
click at [422, 41] on div "[GEOGRAPHIC_DATA] tận nơi" at bounding box center [460, 41] width 111 height 6
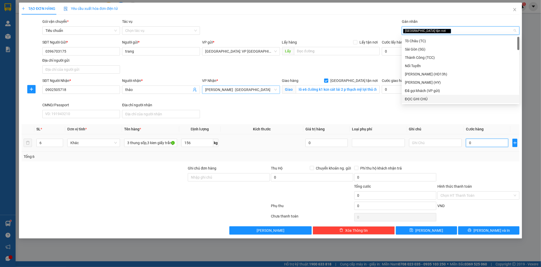
click at [489, 145] on input "0" at bounding box center [487, 143] width 42 height 8
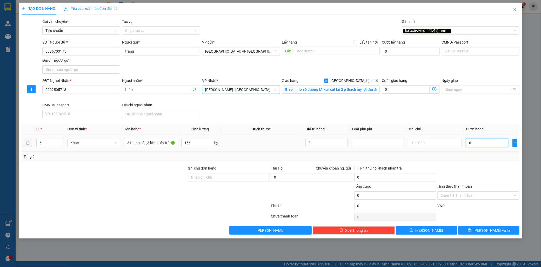
type input "9"
click at [468, 194] on input "Hình thức thanh toán" at bounding box center [476, 196] width 72 height 8
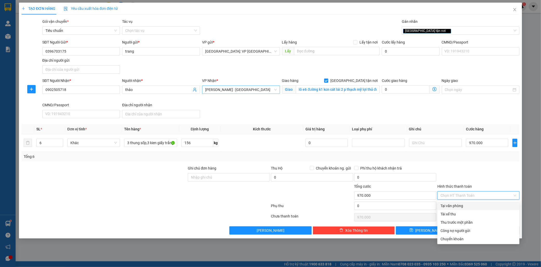
click at [458, 206] on div "Tại văn phòng" at bounding box center [478, 206] width 76 height 6
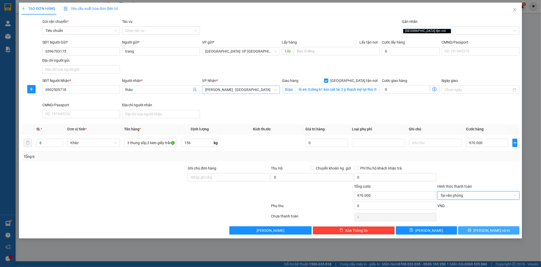
click at [492, 232] on span "Lưu và In" at bounding box center [491, 231] width 36 height 6
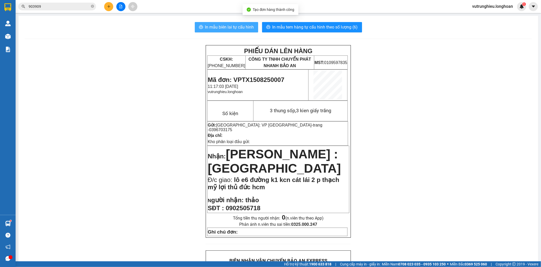
click at [208, 28] on span "In mẫu biên lai tự cấu hình" at bounding box center [229, 27] width 49 height 6
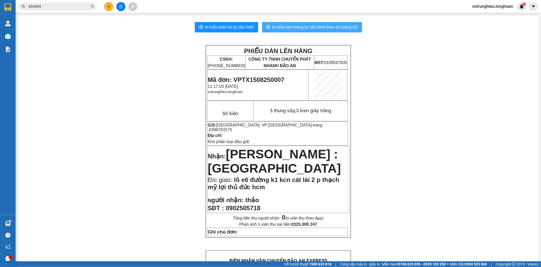
click at [325, 29] on span "In mẫu tem hàng tự cấu hình theo số lượng (6)" at bounding box center [314, 27] width 85 height 6
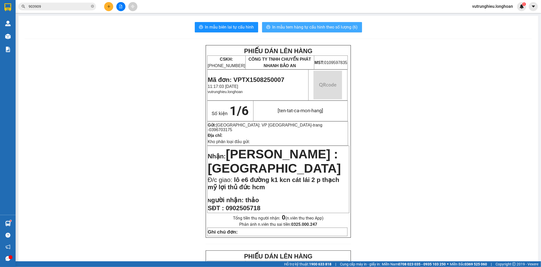
click at [325, 29] on span "In mẫu tem hàng tự cấu hình theo số lượng (6)" at bounding box center [314, 27] width 85 height 6
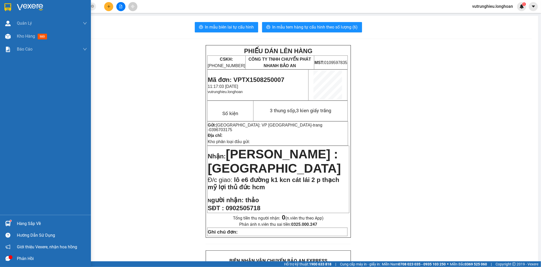
click at [8, 4] on img at bounding box center [7, 7] width 7 height 8
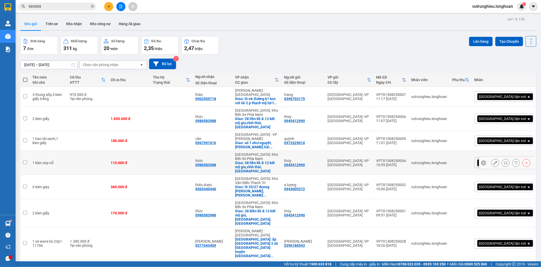
click at [406, 159] on div "VPTX1508250004" at bounding box center [391, 161] width 30 height 4
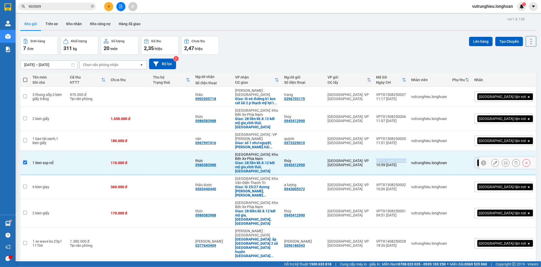
click at [406, 159] on div "VPTX1508250004" at bounding box center [391, 161] width 30 height 4
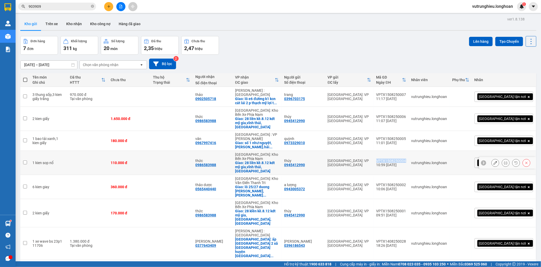
copy div "VPTX1508250004"
click at [406, 137] on div "VPTX1508250005" at bounding box center [391, 139] width 30 height 4
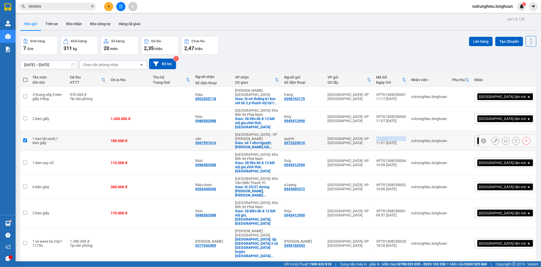
click at [406, 137] on div "VPTX1508250005" at bounding box center [391, 139] width 30 height 4
copy div "VPTX1508250005"
click at [409, 107] on td "VPTX1508250006 11:07 15/08" at bounding box center [391, 119] width 35 height 24
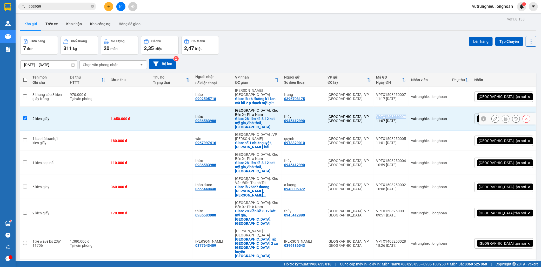
click at [409, 107] on td "VPTX1508250006 11:07 15/08" at bounding box center [391, 119] width 35 height 24
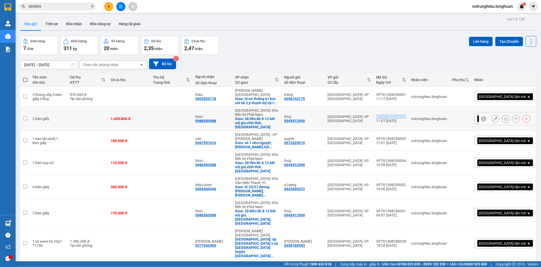
copy div "VPTX1508250006"
click at [406, 93] on div "VPTX1508250007" at bounding box center [391, 95] width 30 height 4
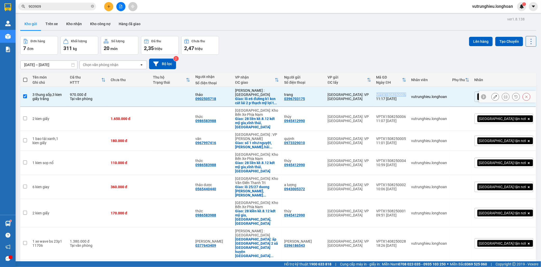
click at [406, 93] on div "VPTX1508250007" at bounding box center [391, 95] width 30 height 4
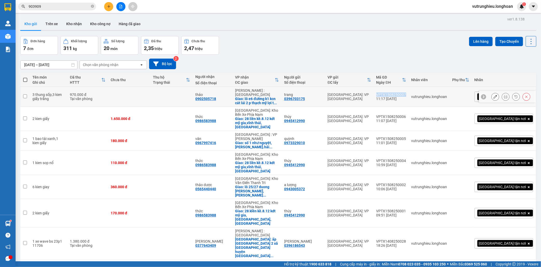
copy div "VPTX1508250007"
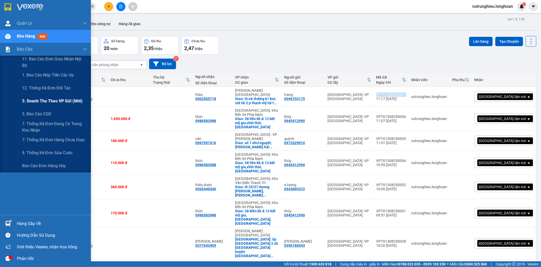
click at [42, 101] on span "3. Doanh Thu theo VP Gửi (mới)" at bounding box center [52, 101] width 60 height 6
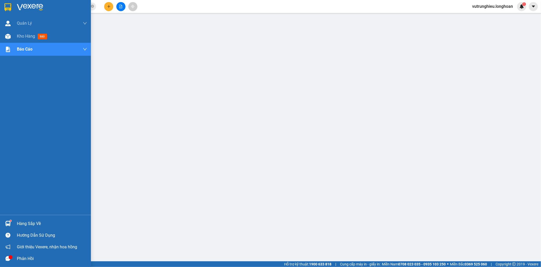
click at [6, 4] on img at bounding box center [7, 7] width 7 height 8
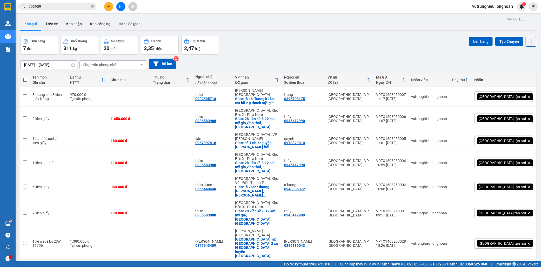
click at [105, 6] on button at bounding box center [108, 6] width 9 height 9
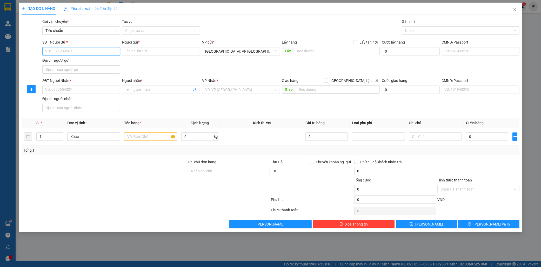
click at [87, 51] on input "SĐT Người Gửi *" at bounding box center [81, 51] width 78 height 8
click at [75, 90] on input "SĐT Người Nhận *" at bounding box center [81, 90] width 78 height 8
click at [79, 101] on div "0986583988 - thức" at bounding box center [81, 101] width 72 height 6
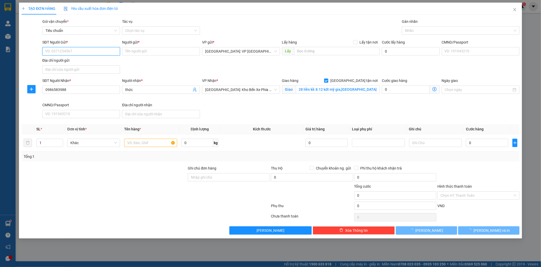
click at [66, 51] on input "SĐT Người Gửi *" at bounding box center [81, 51] width 78 height 8
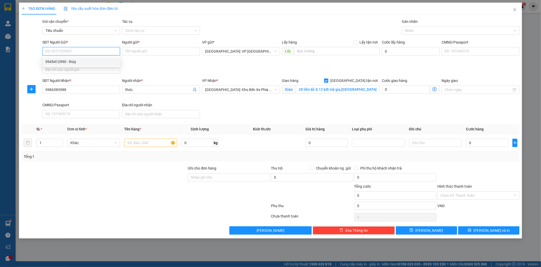
click at [73, 62] on div "0945412990 - thúy" at bounding box center [81, 62] width 72 height 6
click at [423, 32] on div at bounding box center [458, 31] width 110 height 6
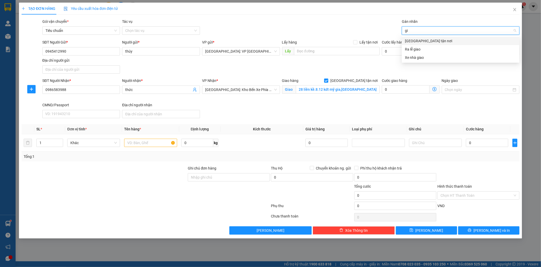
click at [422, 38] on div "[GEOGRAPHIC_DATA] tận nơi" at bounding box center [460, 41] width 111 height 6
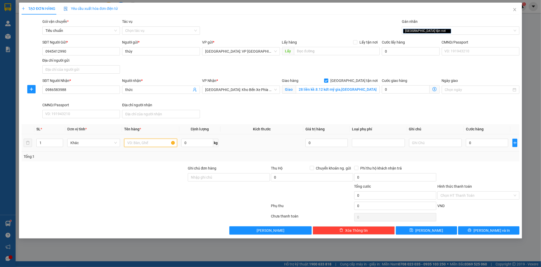
click at [133, 143] on input "text" at bounding box center [150, 143] width 53 height 8
click at [487, 148] on div "0" at bounding box center [487, 143] width 42 height 10
click at [481, 143] on input "0" at bounding box center [487, 143] width 42 height 8
click at [495, 232] on span "Lưu và In" at bounding box center [491, 231] width 36 height 6
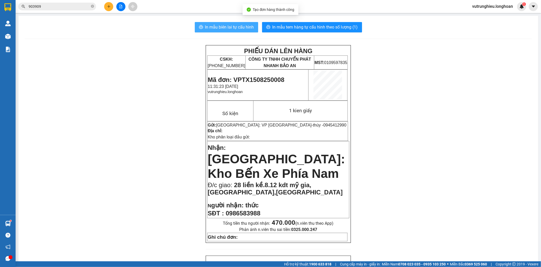
click at [205, 26] on span "In mẫu biên lai tự cấu hình" at bounding box center [229, 27] width 49 height 6
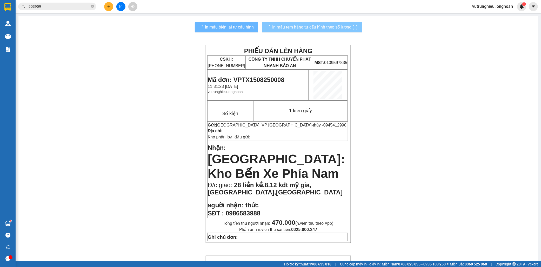
drag, startPoint x: 304, startPoint y: 57, endPoint x: 321, endPoint y: 26, distance: 35.2
click at [321, 26] on span "In mẫu tem hàng tự cấu hình theo số lượng (1)" at bounding box center [314, 27] width 85 height 6
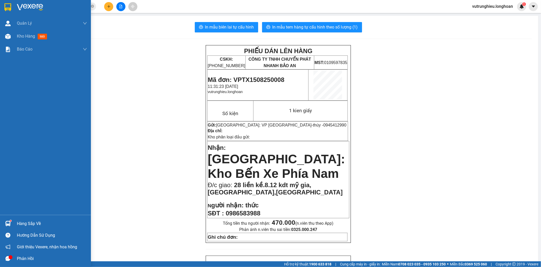
click at [7, 7] on img at bounding box center [7, 7] width 7 height 8
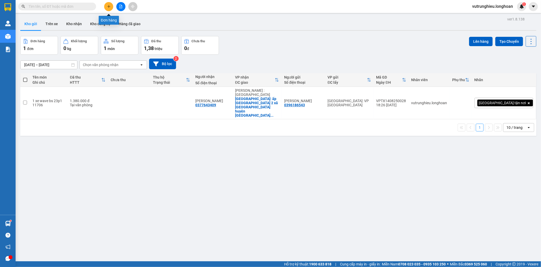
click at [109, 6] on icon "plus" at bounding box center [108, 6] width 3 height 0
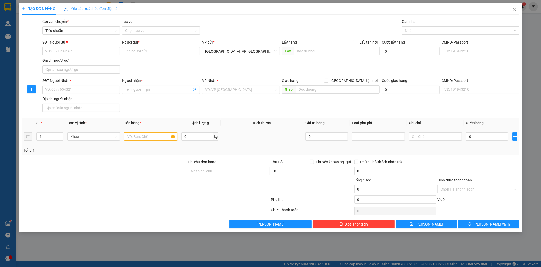
click at [140, 139] on input "text" at bounding box center [150, 137] width 53 height 8
type input "1 kien boc sốp nổ"
click at [64, 51] on input "SĐT Người Gửi *" at bounding box center [81, 51] width 78 height 8
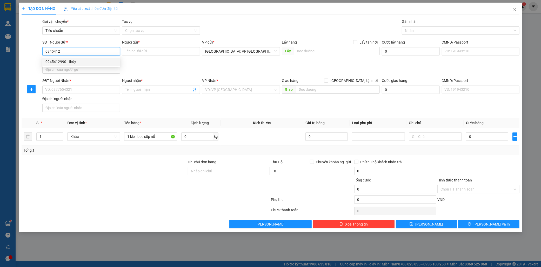
click at [68, 60] on div "0945412990 - thúy" at bounding box center [81, 62] width 72 height 6
type input "0945412990"
type input "thúy"
type input "0945412990"
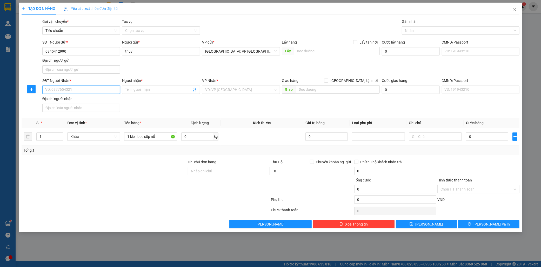
click at [77, 91] on input "SĐT Người Nhận *" at bounding box center [81, 90] width 78 height 8
click at [78, 89] on input "SĐT Người Nhận *" at bounding box center [81, 90] width 78 height 8
click at [75, 89] on input "0986583983" at bounding box center [81, 90] width 78 height 8
type input "0986583983"
click at [142, 90] on input "Người nhận *" at bounding box center [158, 90] width 66 height 6
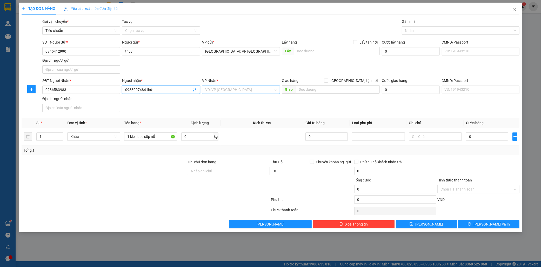
type input "0983007484 thức"
click at [244, 90] on input "search" at bounding box center [239, 90] width 68 height 8
click at [342, 88] on input "text" at bounding box center [338, 89] width 84 height 8
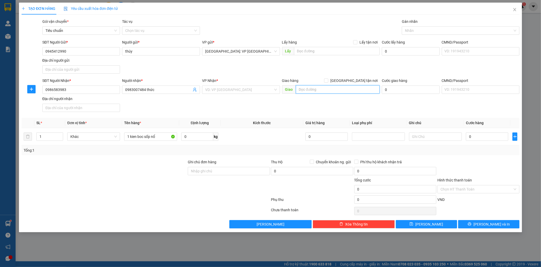
click at [342, 88] on input "text" at bounding box center [338, 89] width 84 height 8
click at [319, 89] on input "28 liền kề,8/12 kđt" at bounding box center [338, 89] width 84 height 8
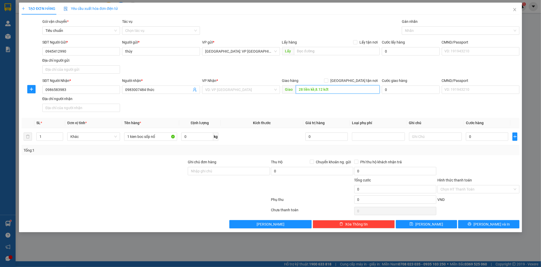
click at [349, 92] on input "28 liền kề,8.12 kđt" at bounding box center [338, 89] width 84 height 8
type input "28 liền kề,8.12 kđt mỹ gia,vĩnh thái"
click at [232, 90] on input "search" at bounding box center [239, 90] width 68 height 8
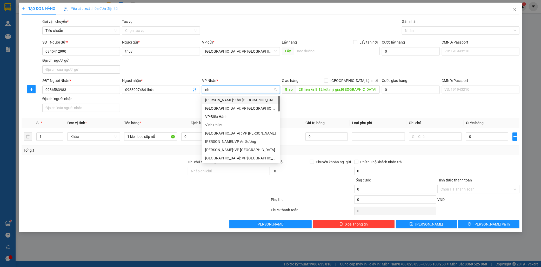
type input "nha"
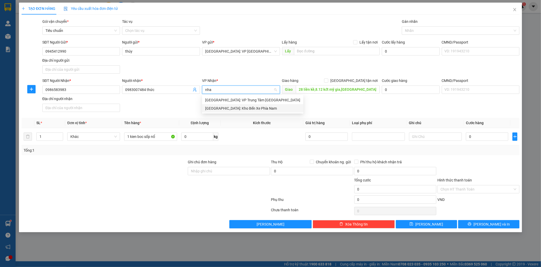
click at [239, 107] on div "[GEOGRAPHIC_DATA]: Kho Bến Xe Phía Nam" at bounding box center [252, 109] width 95 height 6
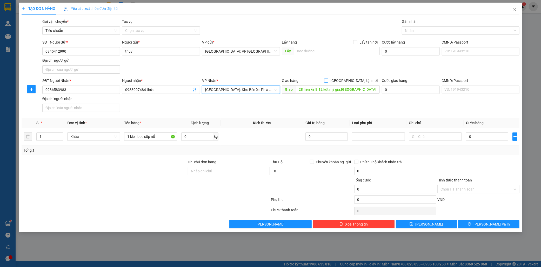
click at [328, 80] on input "[GEOGRAPHIC_DATA] tận nơi" at bounding box center [326, 81] width 4 height 4
checkbox input "true"
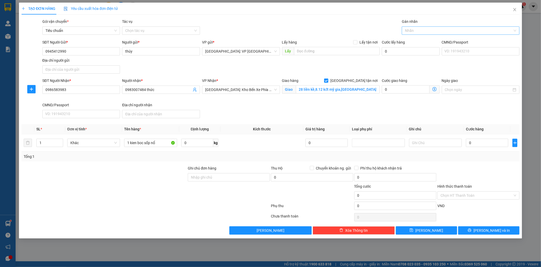
click at [423, 30] on div at bounding box center [458, 31] width 110 height 6
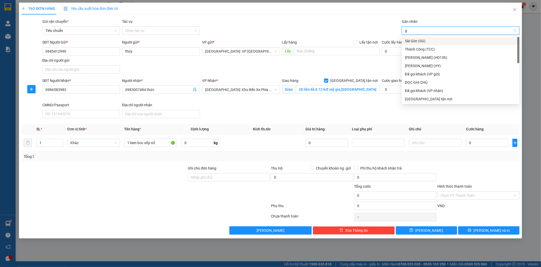
type input "gi"
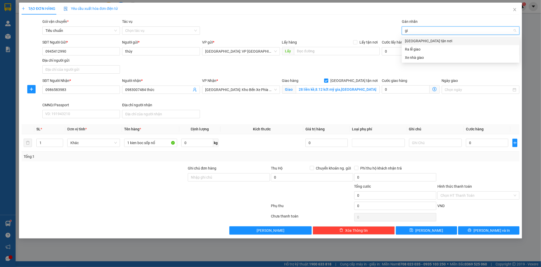
click at [424, 39] on div "[GEOGRAPHIC_DATA] tận nơi" at bounding box center [460, 41] width 111 height 6
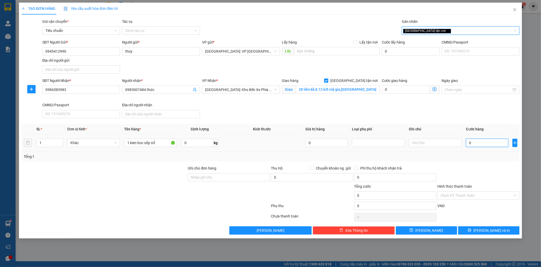
click at [483, 145] on input "0" at bounding box center [487, 143] width 42 height 8
type input "1"
type input "12"
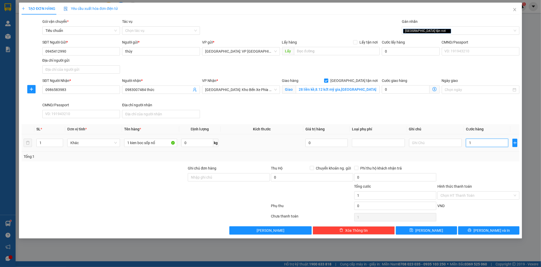
type input "12"
type input "1"
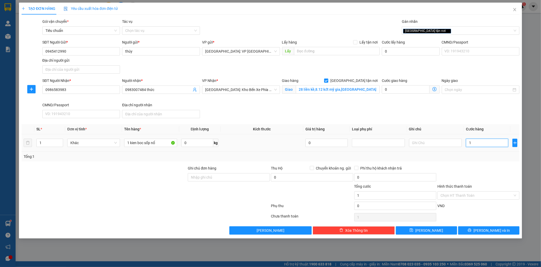
type input "0"
type input "01"
type input "1"
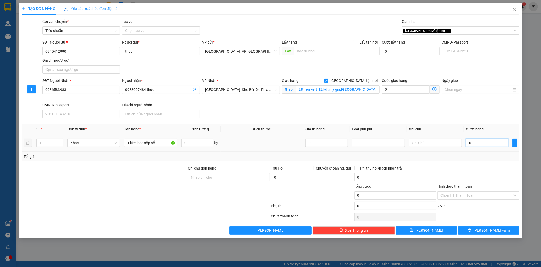
type input "1"
type input "011"
type input "11"
type input "0.110"
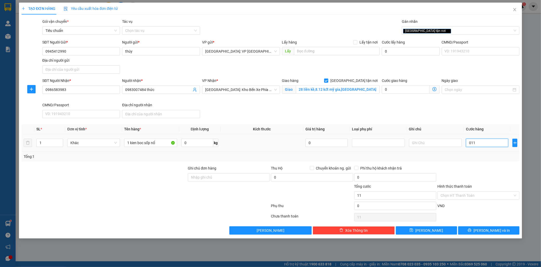
type input "110"
type input "01.100"
type input "1.100"
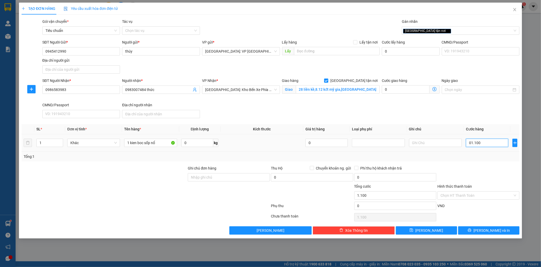
type input "011.000"
type input "11.000"
type input "0.110.000"
type input "110.000"
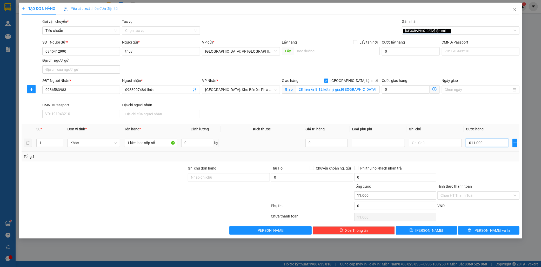
type input "110.000"
click at [495, 232] on span "Lưu và In" at bounding box center [491, 231] width 36 height 6
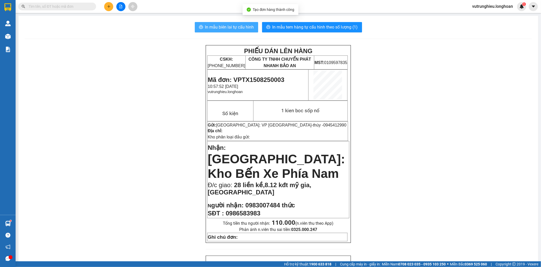
click at [216, 28] on span "In mẫu biên lai tự cấu hình" at bounding box center [229, 27] width 49 height 6
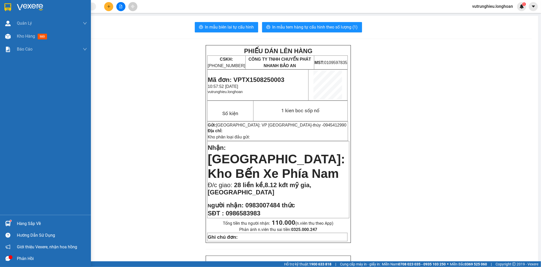
click at [6, 6] on img at bounding box center [7, 7] width 7 height 8
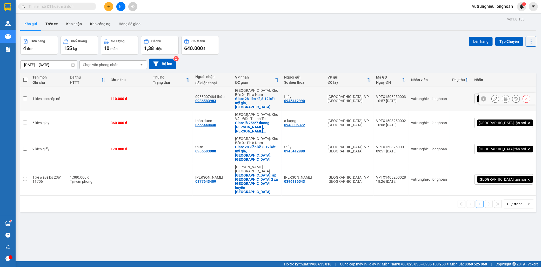
click at [493, 97] on icon at bounding box center [495, 99] width 4 height 4
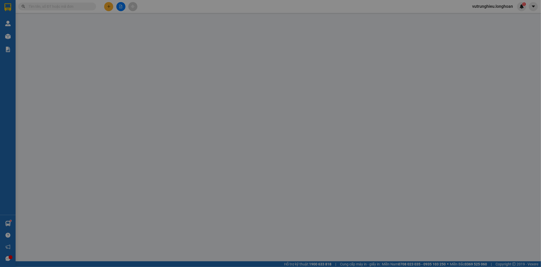
type input "0945412990"
type input "thúy"
type input "0986583983"
type input "0983007484 thức"
checkbox input "true"
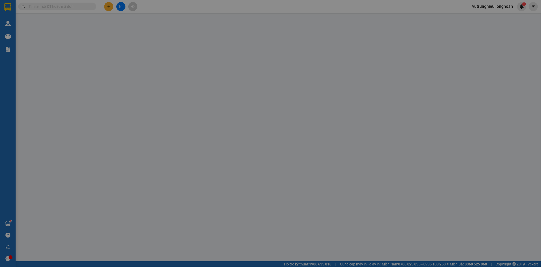
type input "28 liền kề,8.12 kđt mỹ gia,vĩnh thái"
type input "110.000"
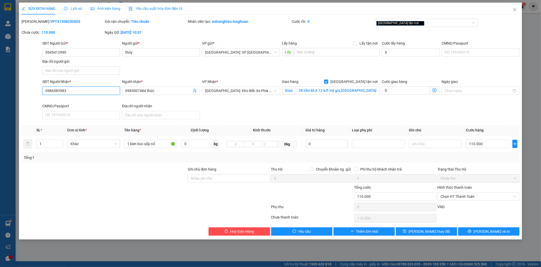
click at [81, 93] on input "0986583983" at bounding box center [81, 91] width 78 height 8
type input "0986583988"
click at [513, 10] on icon "close" at bounding box center [515, 10] width 4 height 4
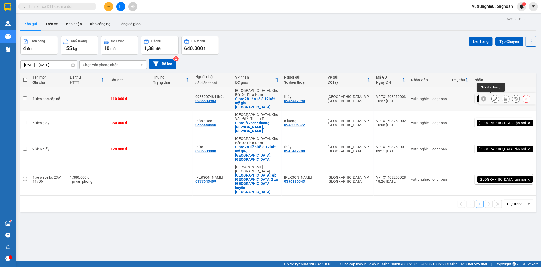
click at [492, 95] on button at bounding box center [494, 99] width 7 height 9
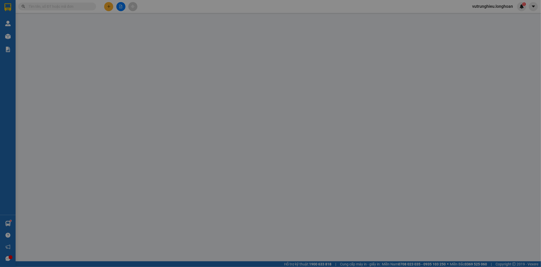
type input "0945412990"
type input "thúy"
type input "0986583983"
type input "0983007484 thức"
checkbox input "true"
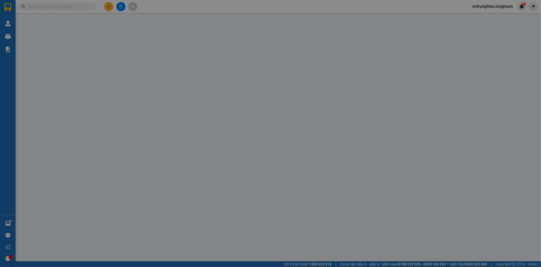
type input "28 liền kề,8.12 kđt mỹ gia,vĩnh thái"
type input "110.000"
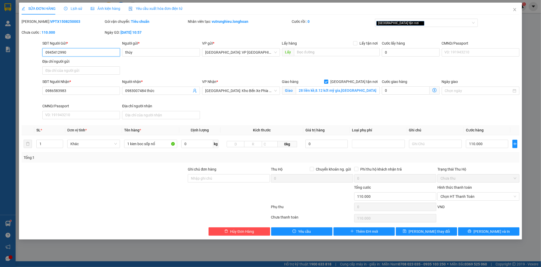
click at [59, 52] on input "0945412990" at bounding box center [81, 52] width 78 height 8
click at [515, 9] on icon "close" at bounding box center [515, 10] width 4 height 4
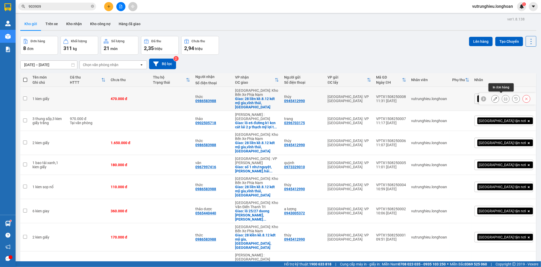
click at [504, 97] on icon at bounding box center [506, 99] width 4 height 4
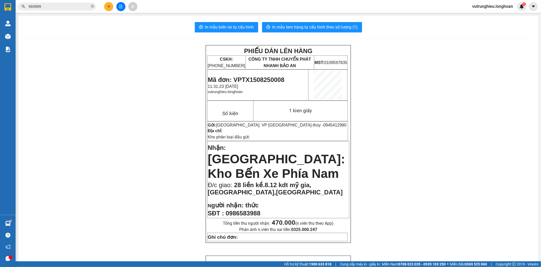
click at [261, 78] on span "Mã đơn: VPTX1508250008" at bounding box center [246, 79] width 77 height 7
copy span "VPTX1508250008"
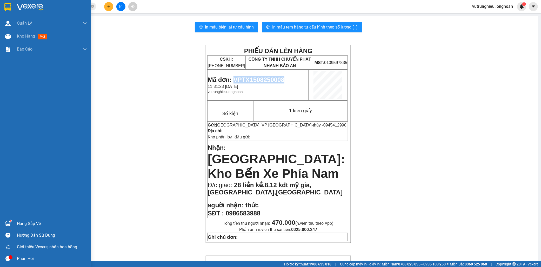
click at [6, 6] on img at bounding box center [7, 7] width 7 height 8
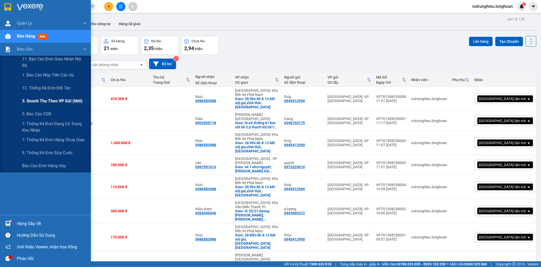
click at [58, 103] on span "3. Doanh Thu theo VP Gửi (mới)" at bounding box center [52, 101] width 60 height 6
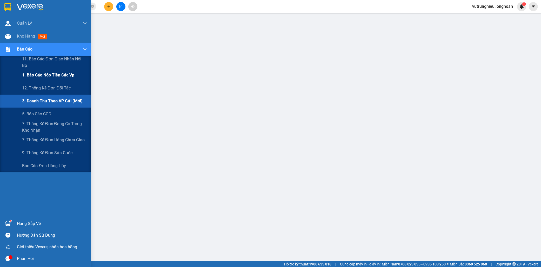
click at [35, 75] on span "1. Báo cáo nộp tiền các vp" at bounding box center [48, 75] width 52 height 6
